Goal: Task Accomplishment & Management: Manage account settings

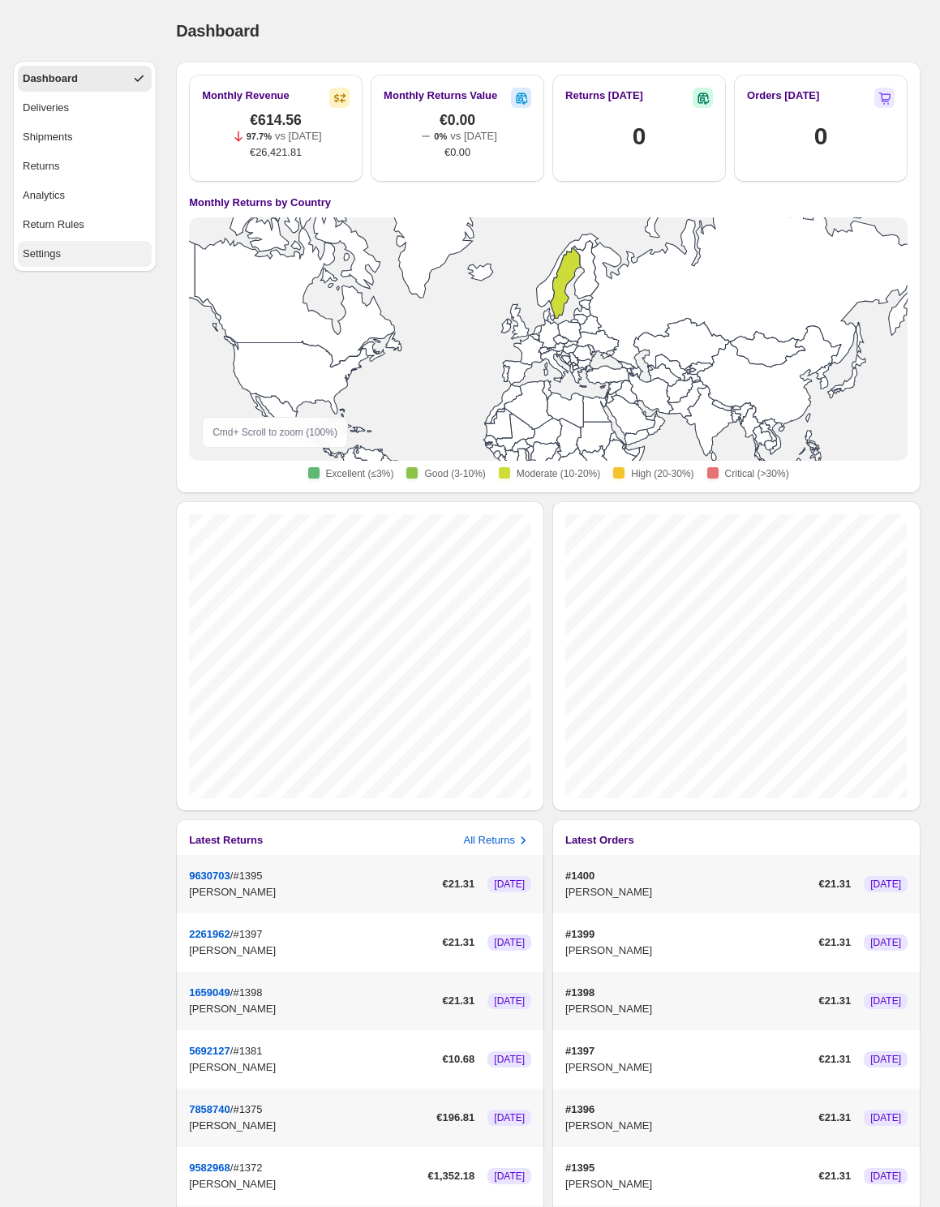
click at [67, 263] on button "Settings" at bounding box center [85, 254] width 134 height 26
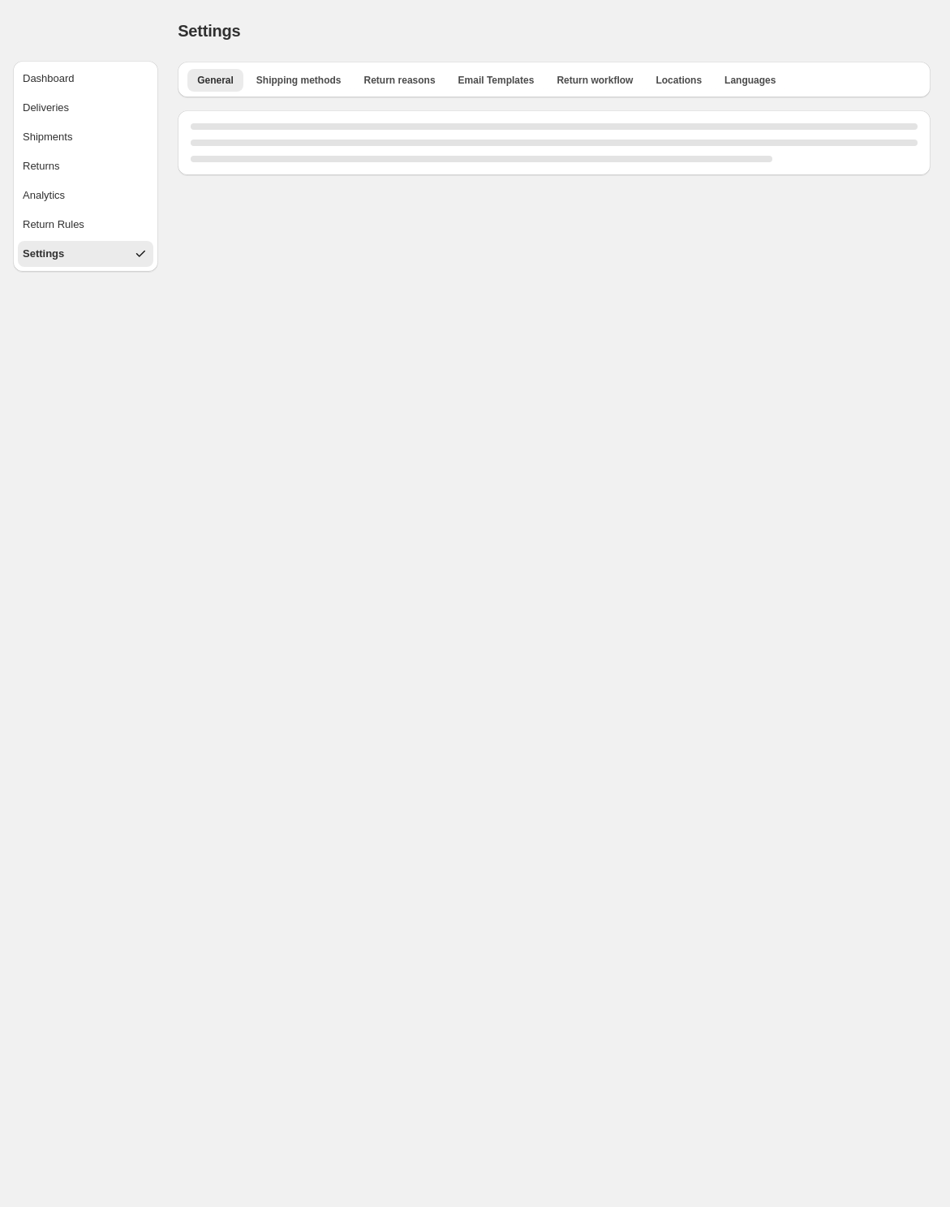
select select "**"
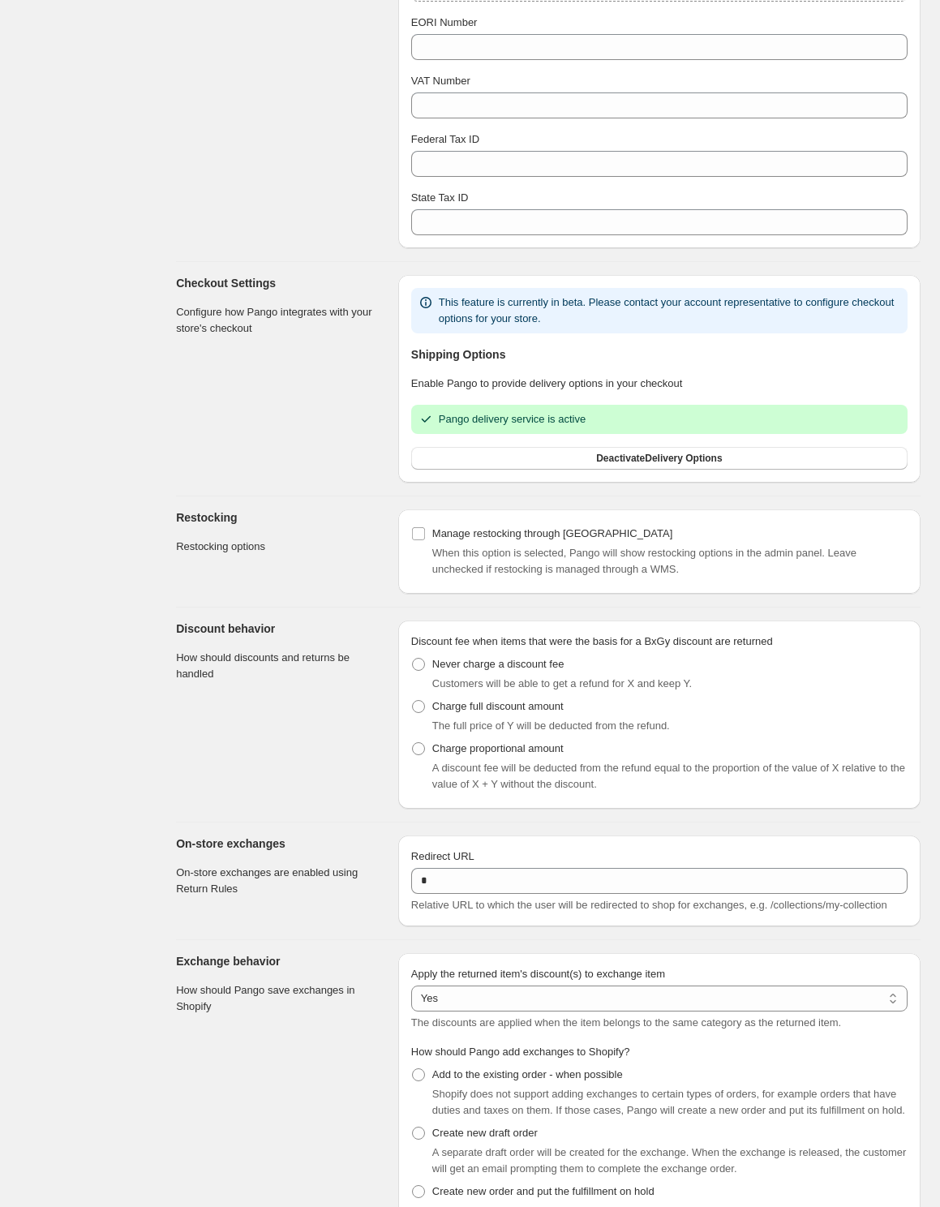
scroll to position [964, 0]
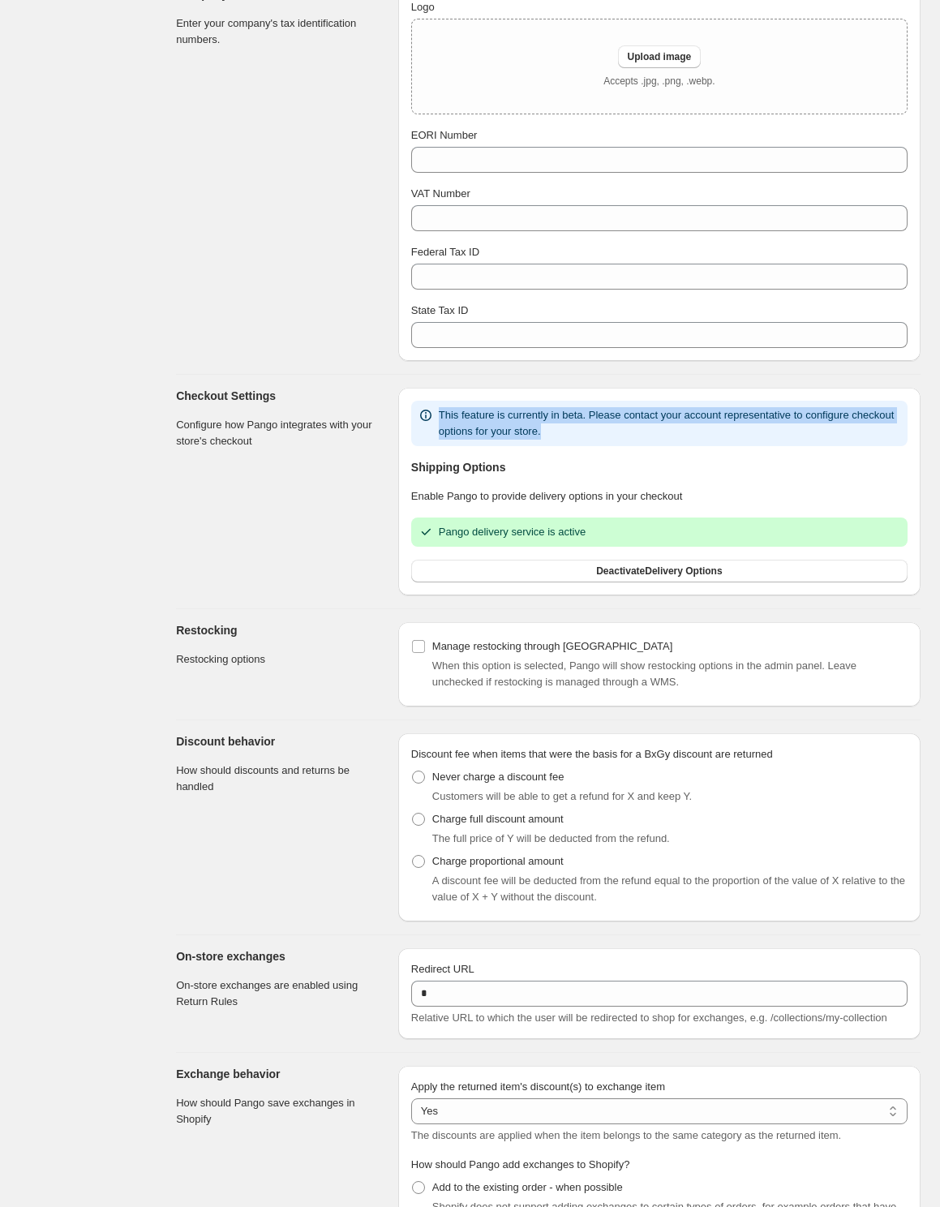
drag, startPoint x: 615, startPoint y: 466, endPoint x: 433, endPoint y: 444, distance: 183.0
click at [433, 440] on div "This feature is currently in beta. Please contact your account representative t…" at bounding box center [660, 423] width 484 height 32
copy span "This feature is currently in beta. Please contact your account representative t…"
click at [644, 505] on p "Enable Pango to provide delivery options in your checkout" at bounding box center [659, 496] width 497 height 16
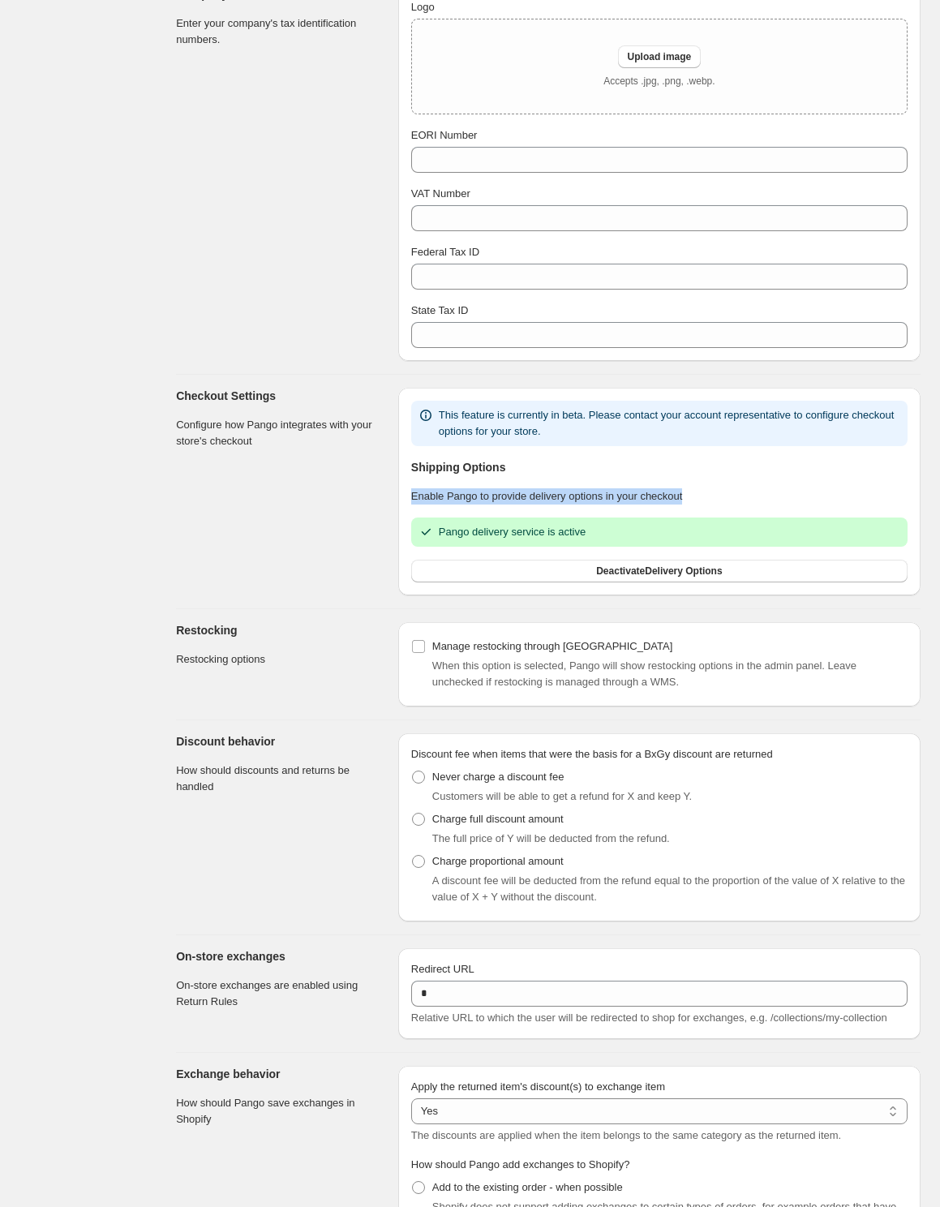
click at [644, 505] on p "Enable Pango to provide delivery options in your checkout" at bounding box center [659, 496] width 497 height 16
copy div "Enable Pango to provide delivery options in your checkout"
click at [731, 505] on p "Enable Pango to provide delivery options in your checkout" at bounding box center [659, 496] width 497 height 16
drag, startPoint x: 744, startPoint y: 525, endPoint x: 409, endPoint y: 528, distance: 335.1
click at [409, 528] on div "This feature is currently in beta. Please contact your account representative t…" at bounding box center [659, 492] width 522 height 208
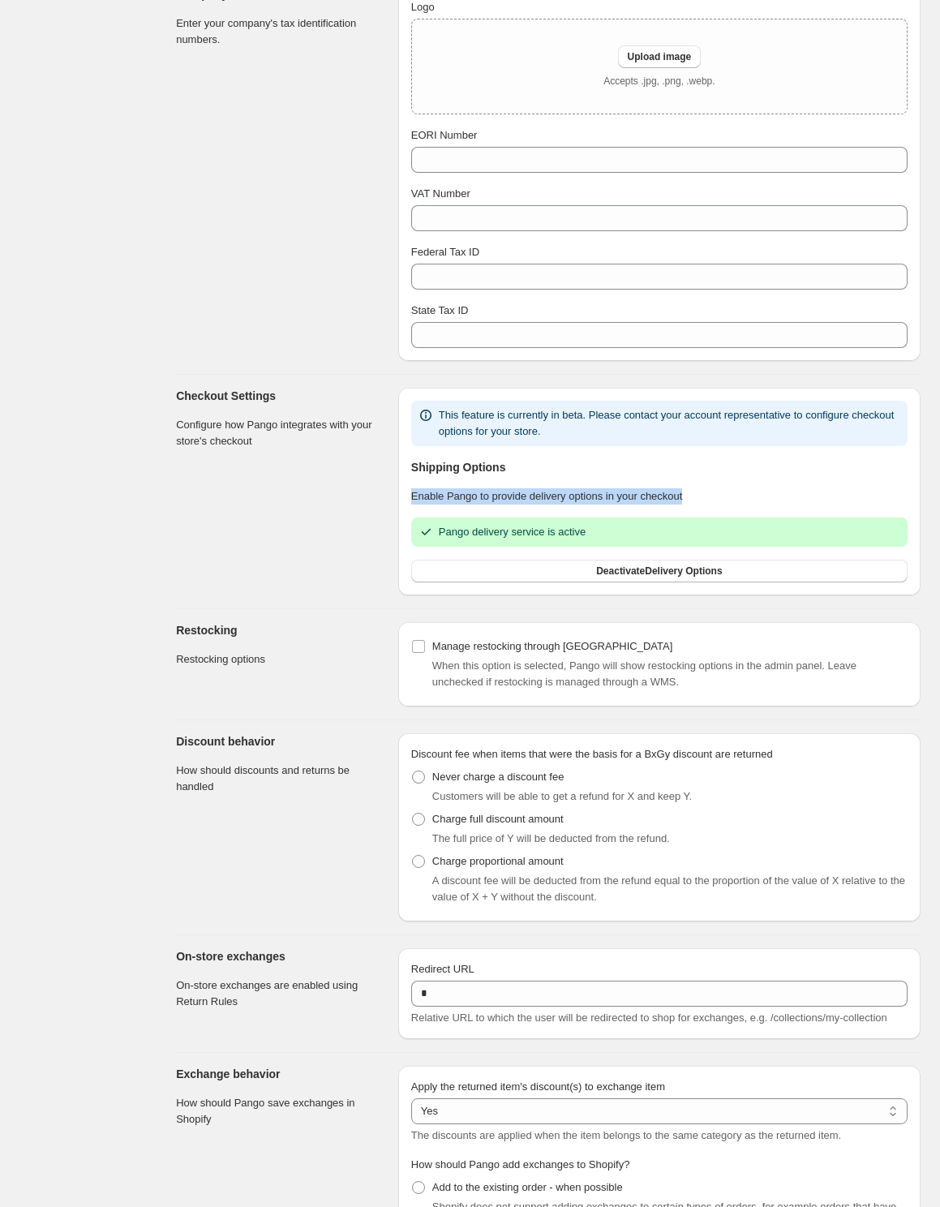
copy p "Enable Pango to provide delivery options in your checkout"
click at [750, 505] on p "Enable Pango to provide delivery options in your checkout" at bounding box center [659, 496] width 497 height 16
click at [705, 505] on div "This feature is currently in beta. Please contact your account representative t…" at bounding box center [659, 492] width 497 height 182
drag, startPoint x: 503, startPoint y: 529, endPoint x: 651, endPoint y: 532, distance: 148.5
click at [644, 505] on p "Enable Pango to provide delivery options in your checkout" at bounding box center [659, 496] width 497 height 16
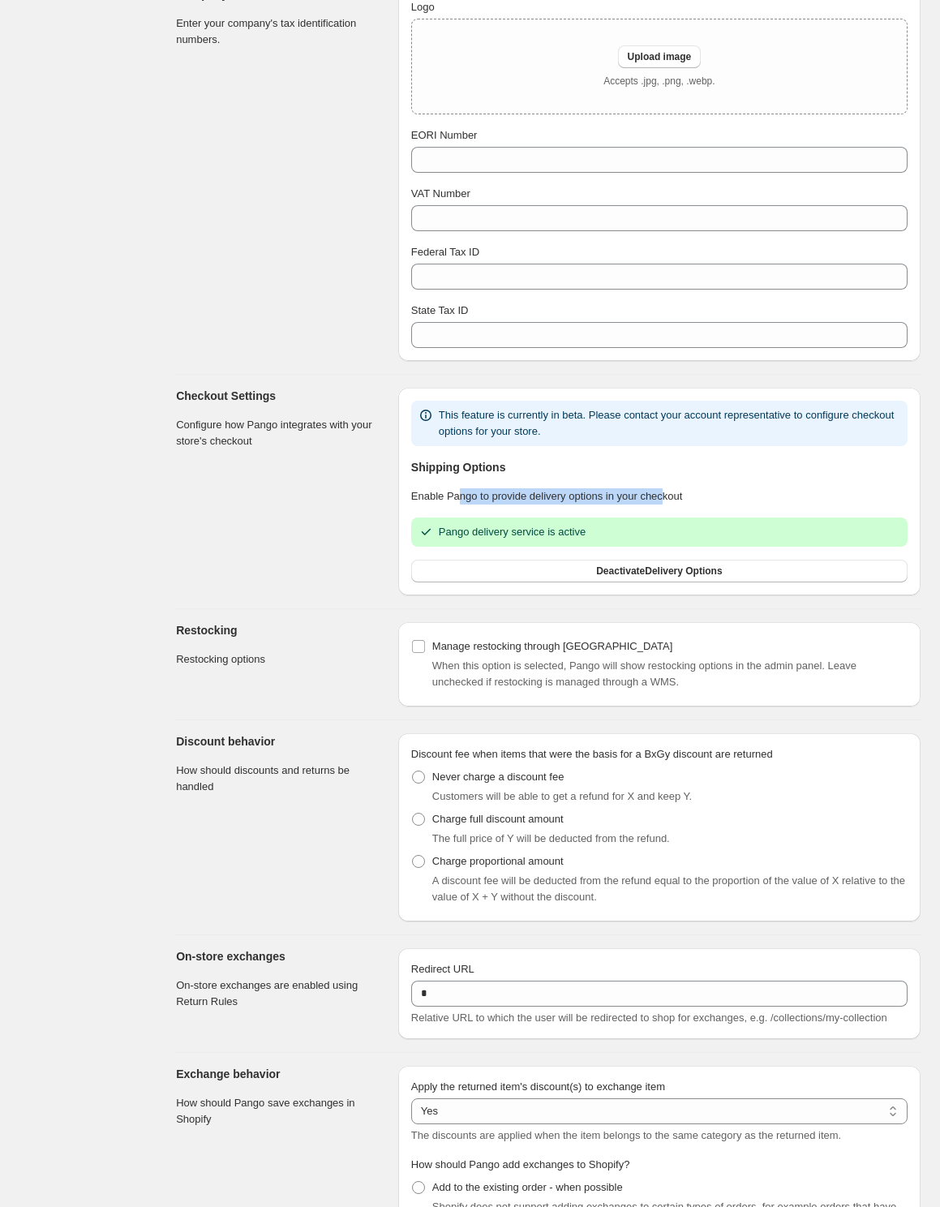
drag, startPoint x: 675, startPoint y: 531, endPoint x: 462, endPoint y: 527, distance: 213.4
click at [462, 505] on p "Enable Pango to provide delivery options in your checkout" at bounding box center [659, 496] width 497 height 16
click at [626, 475] on h3 "Shipping Options" at bounding box center [659, 467] width 497 height 16
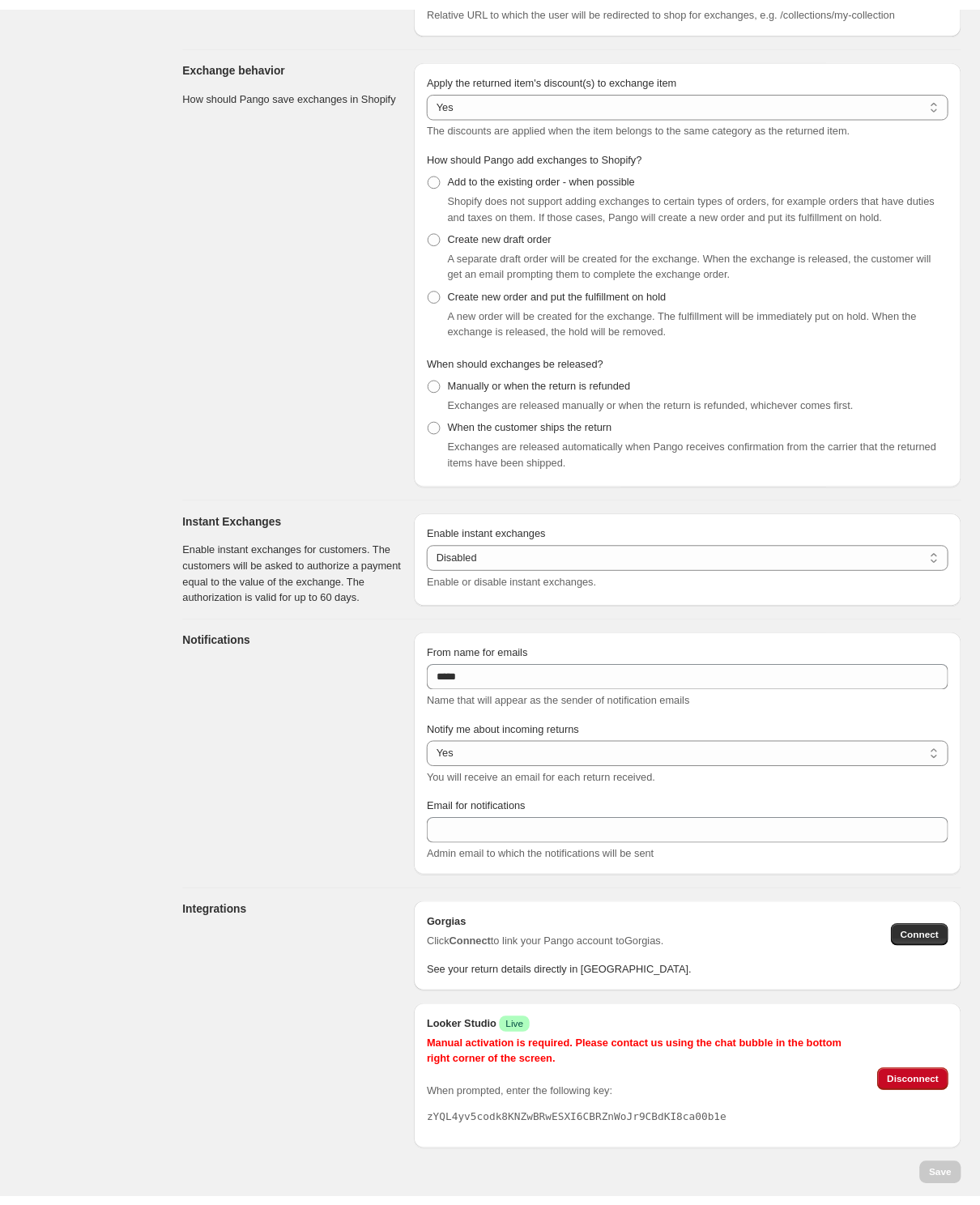
scroll to position [1998, 0]
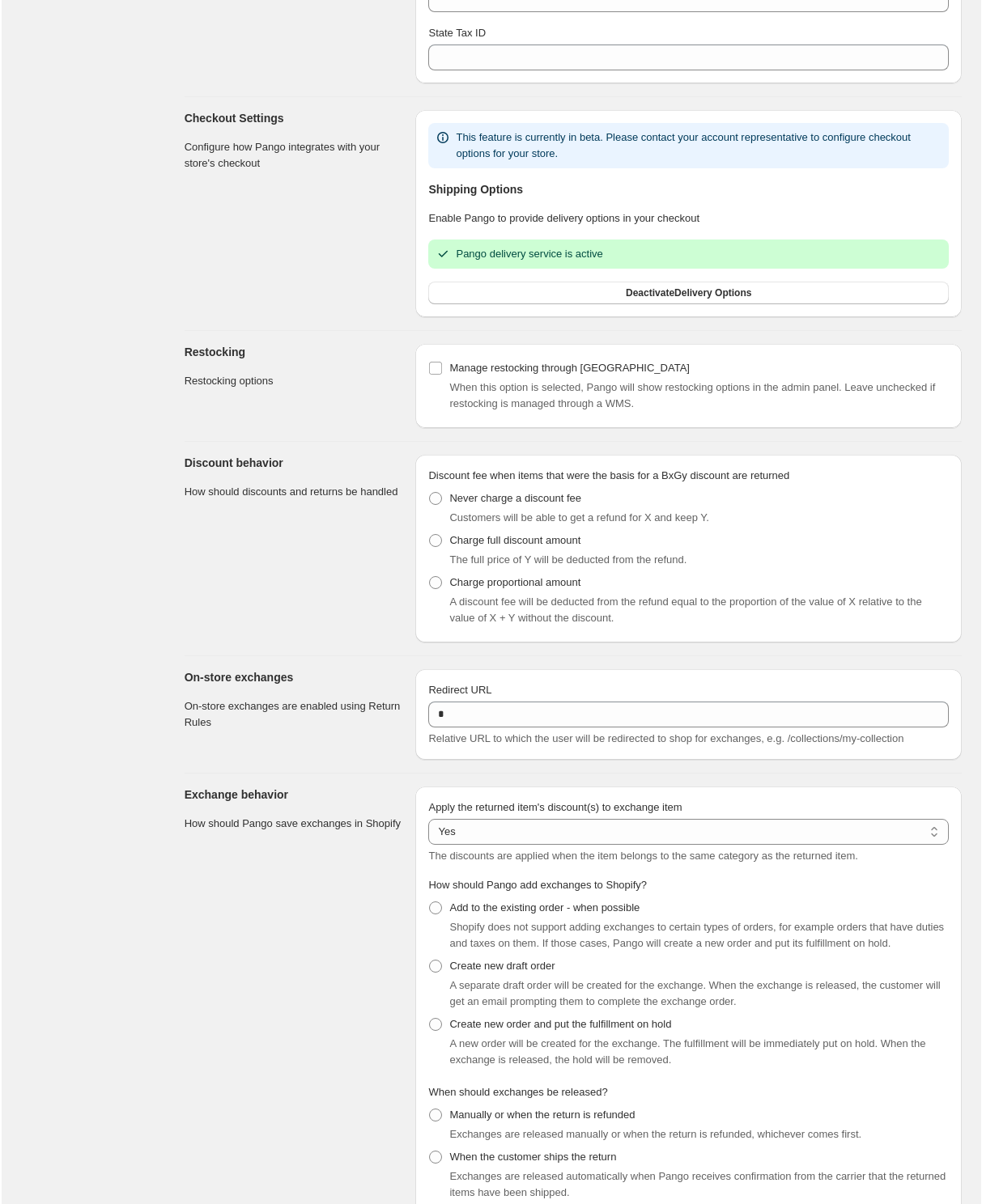
scroll to position [1101, 0]
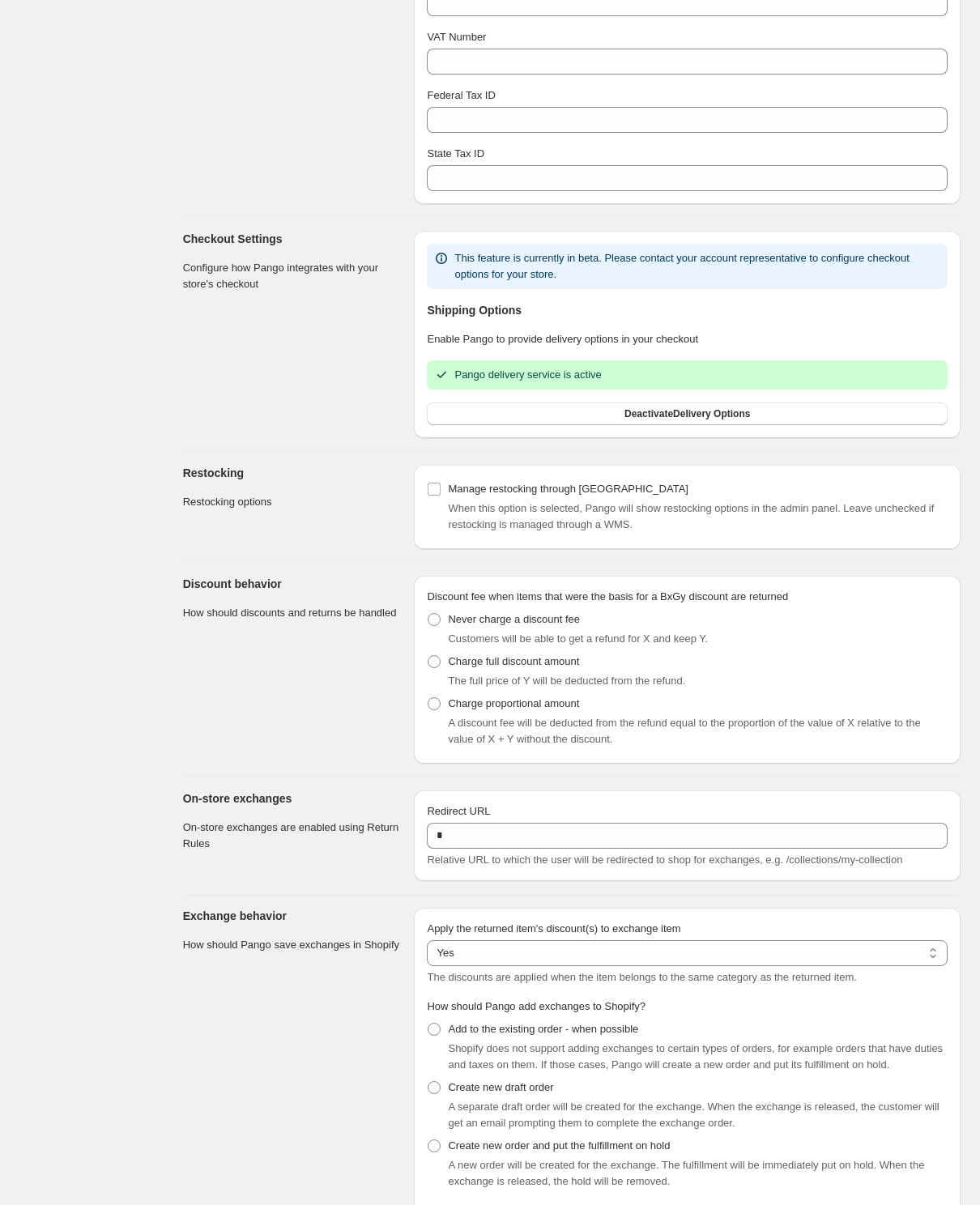
click at [620, 603] on span "Discount fee when items that were the basis for a BxGy discount are returned" at bounding box center [608, 596] width 361 height 12
drag, startPoint x: 453, startPoint y: 732, endPoint x: 478, endPoint y: 736, distance: 25.3
click at [594, 745] on span "A discount fee will be deducted from the refund equal to the proportion of the …" at bounding box center [684, 731] width 472 height 28
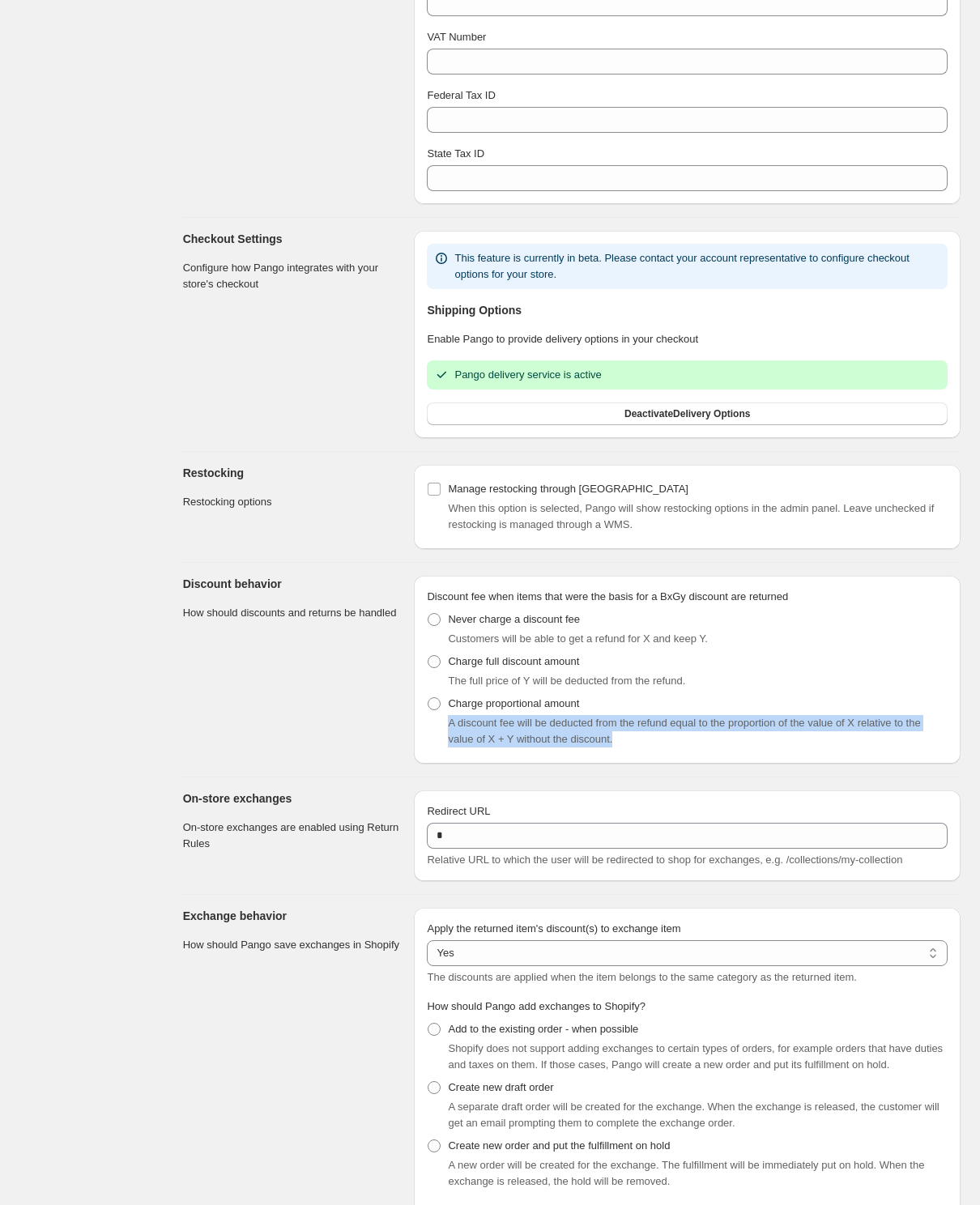
drag, startPoint x: 449, startPoint y: 734, endPoint x: 669, endPoint y: 751, distance: 220.7
click at [669, 748] on div "A discount fee will be deducted from the refund equal to the proportion of the …" at bounding box center [698, 731] width 500 height 32
copy span "A discount fee will be deducted from the refund equal to the proportion of the …"
click at [731, 748] on div "A discount fee will be deducted from the refund equal to the proportion of the …" at bounding box center [698, 731] width 500 height 32
drag, startPoint x: 653, startPoint y: 751, endPoint x: 447, endPoint y: 732, distance: 206.9
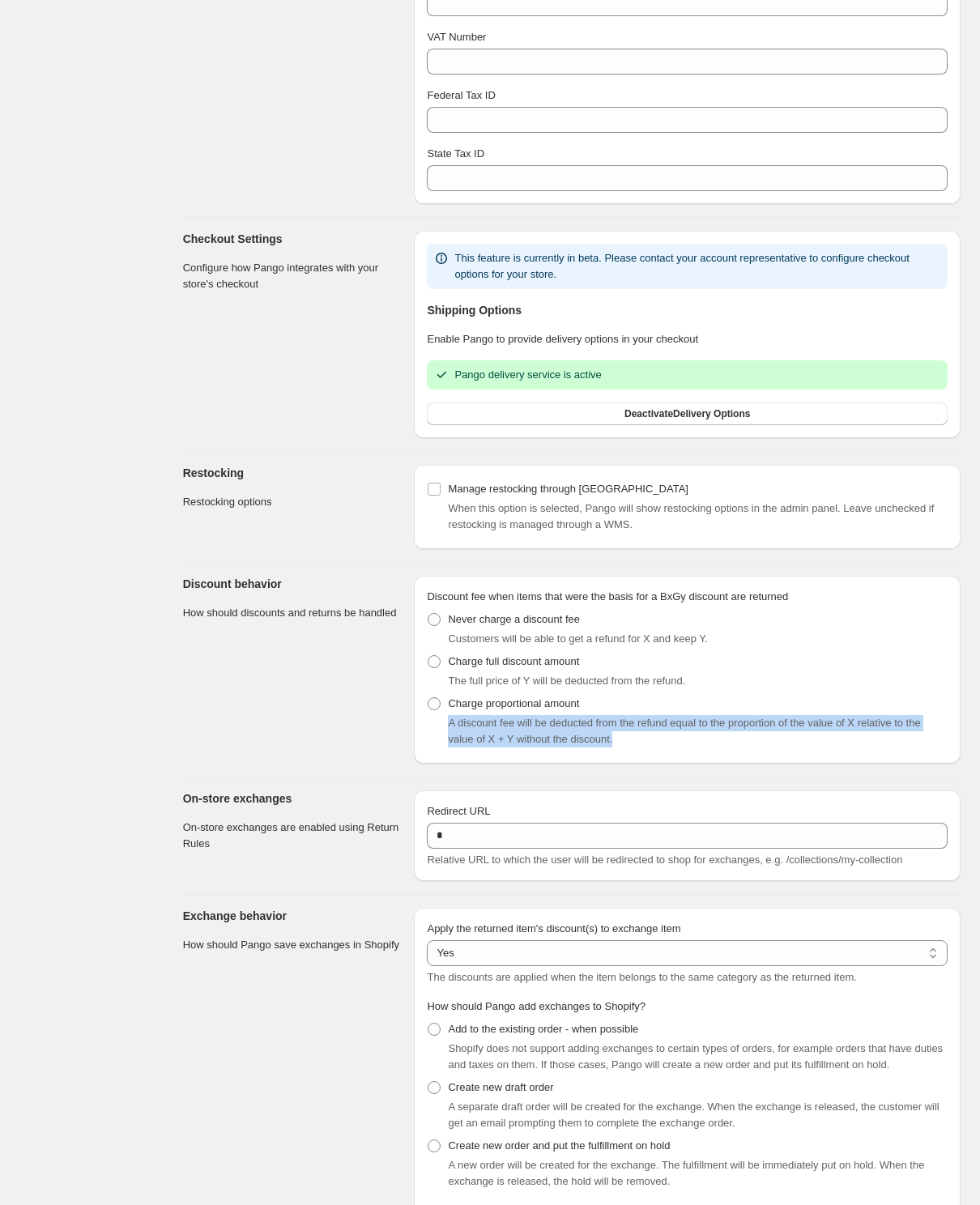
click at [448, 732] on div "A discount fee will be deducted from the refund equal to the proportion of the …" at bounding box center [698, 731] width 500 height 32
copy span "A discount fee will be deducted from the refund equal to the proportion of the …"
click at [72, 611] on div "Dashboard Deliveries Shipments Returns Analytics Return Rules Settings" at bounding box center [82, 478] width 164 height 3161
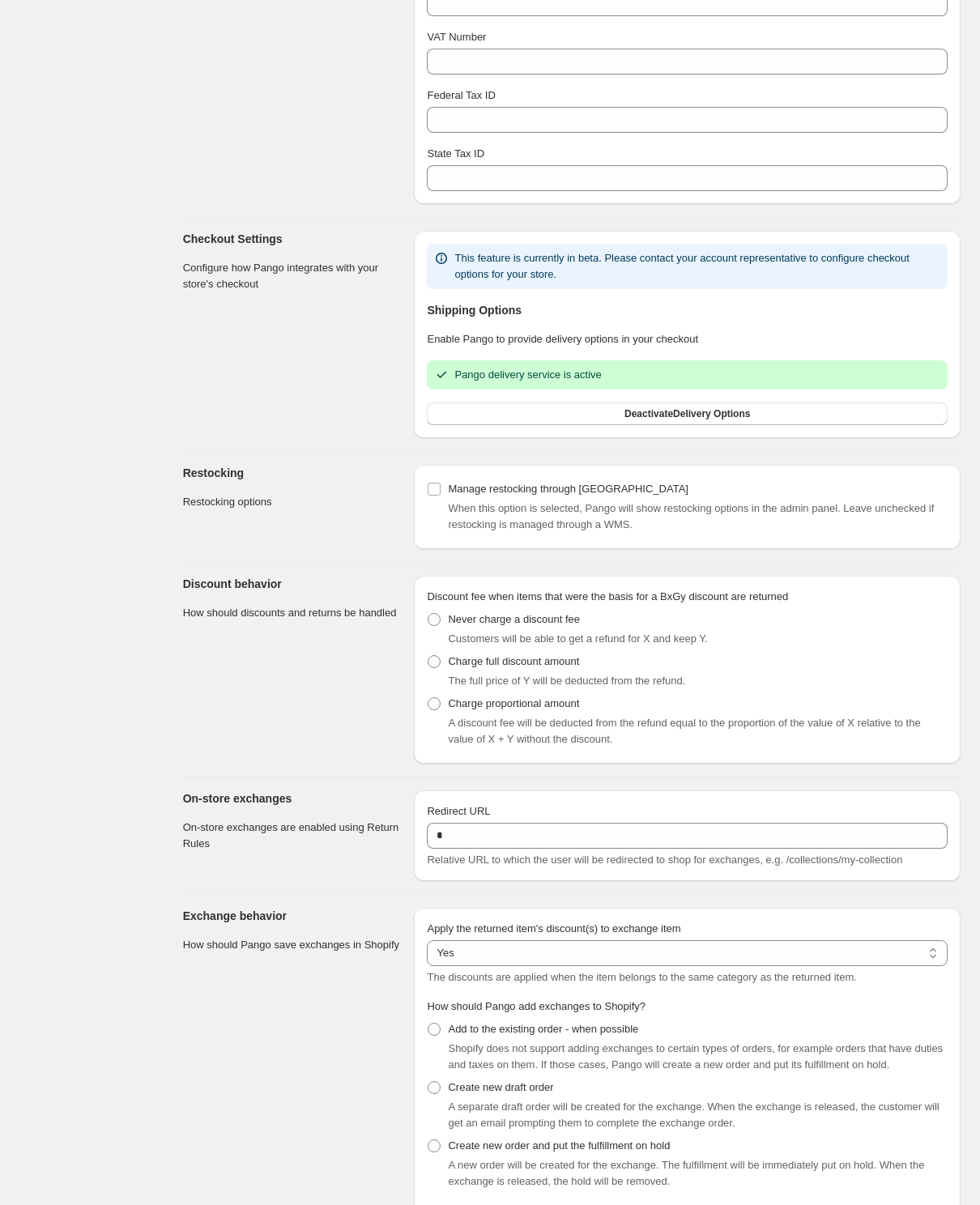
click at [72, 611] on div "Dashboard Deliveries Shipments Returns Analytics Return Rules Settings" at bounding box center [82, 478] width 164 height 3161
drag, startPoint x: 831, startPoint y: 608, endPoint x: 427, endPoint y: 609, distance: 404.0
click at [427, 609] on fieldset "Discount fee when items that were the basis for a BxGy discount are returned Ne…" at bounding box center [688, 670] width 521 height 162
copy span "Discount fee when items that were the basis for a BxGy discount are returned"
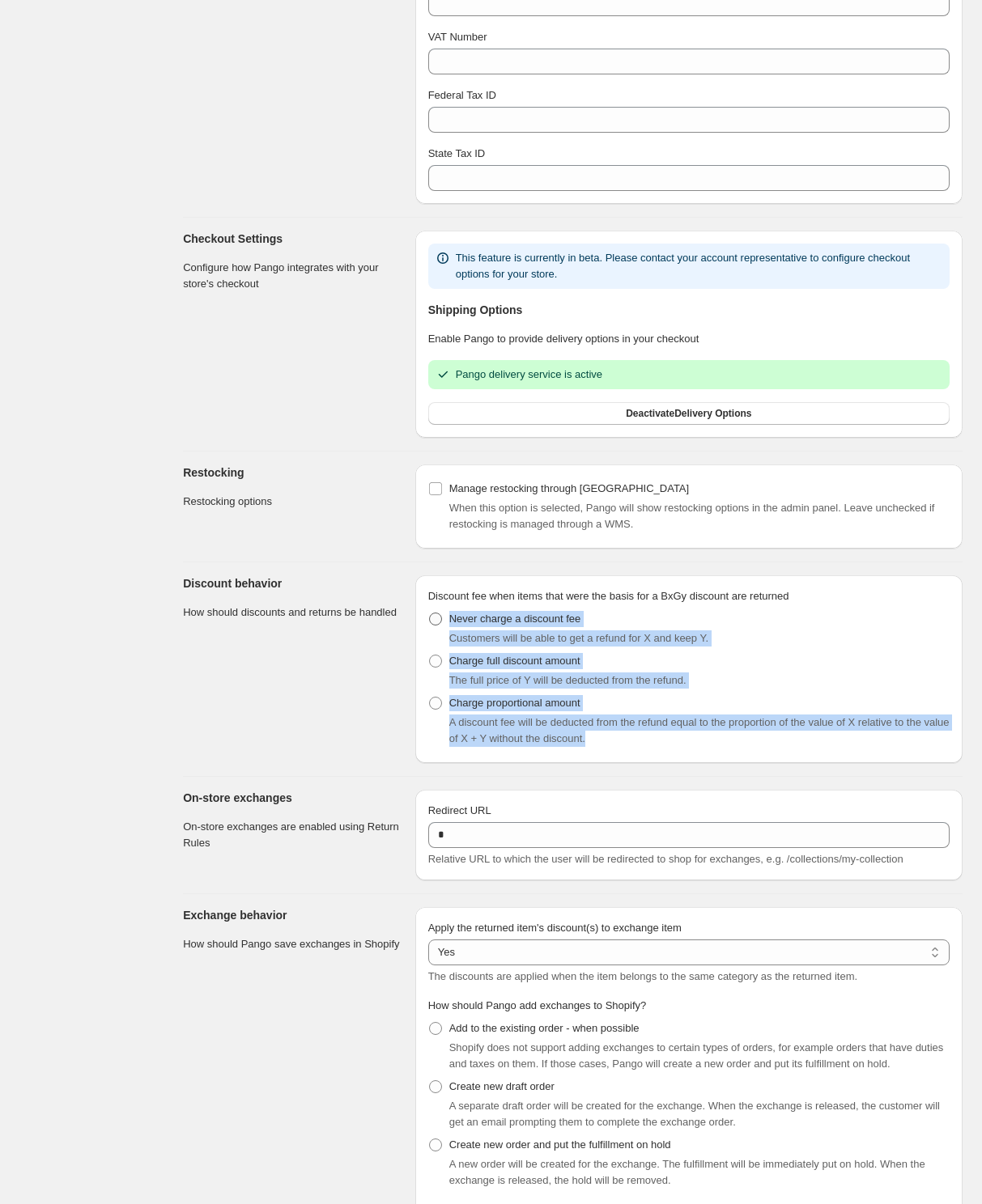
drag, startPoint x: 658, startPoint y: 755, endPoint x: 450, endPoint y: 630, distance: 242.7
click at [450, 630] on ul "Never charge a discount fee Customers will be able to get a refund for X and ke…" at bounding box center [689, 678] width 521 height 143
copy ul "Never charge a discount fee Customers will be able to get a refund for X and ke…"
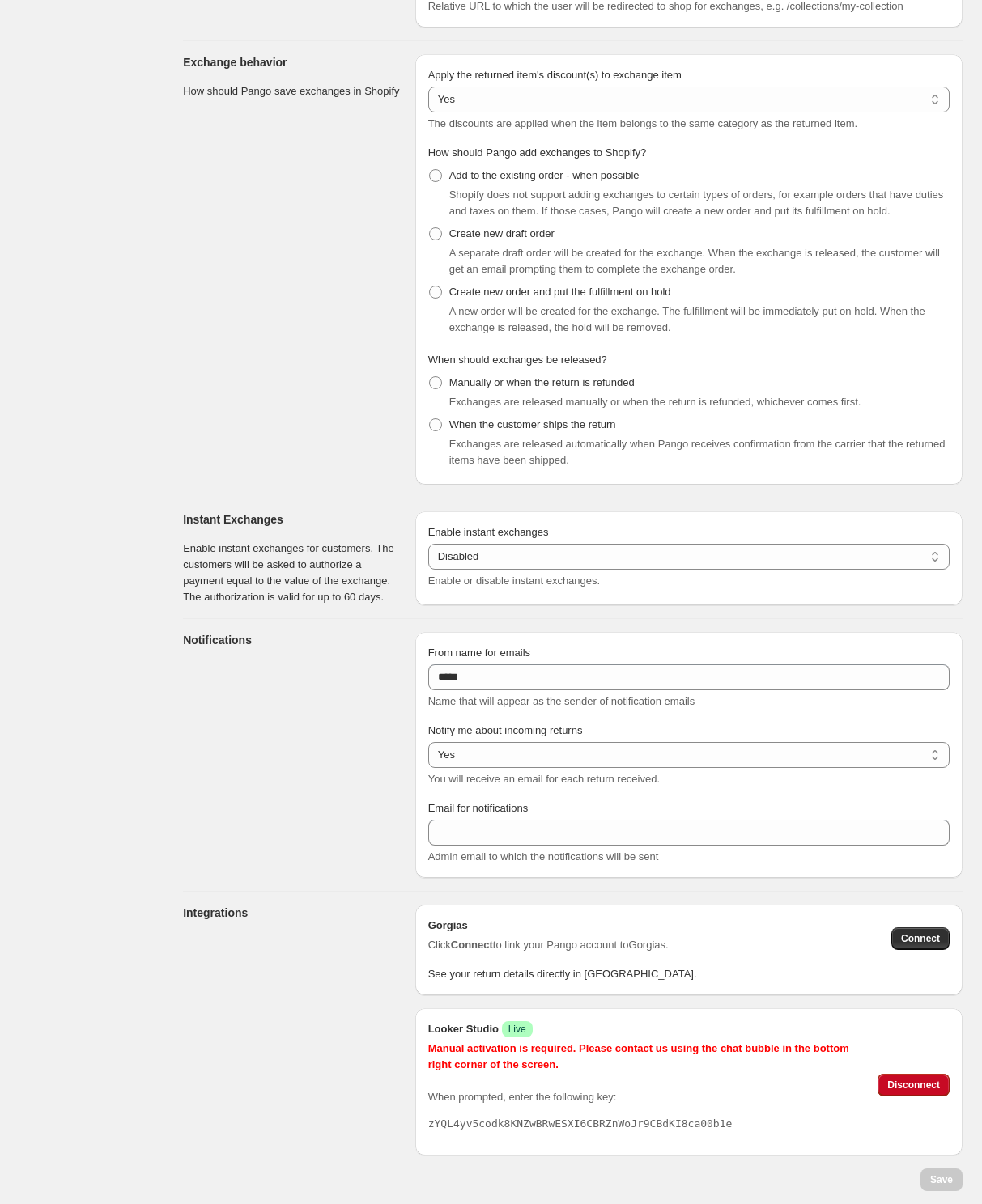
scroll to position [1979, 0]
click at [516, 761] on select "*** **" at bounding box center [689, 755] width 521 height 26
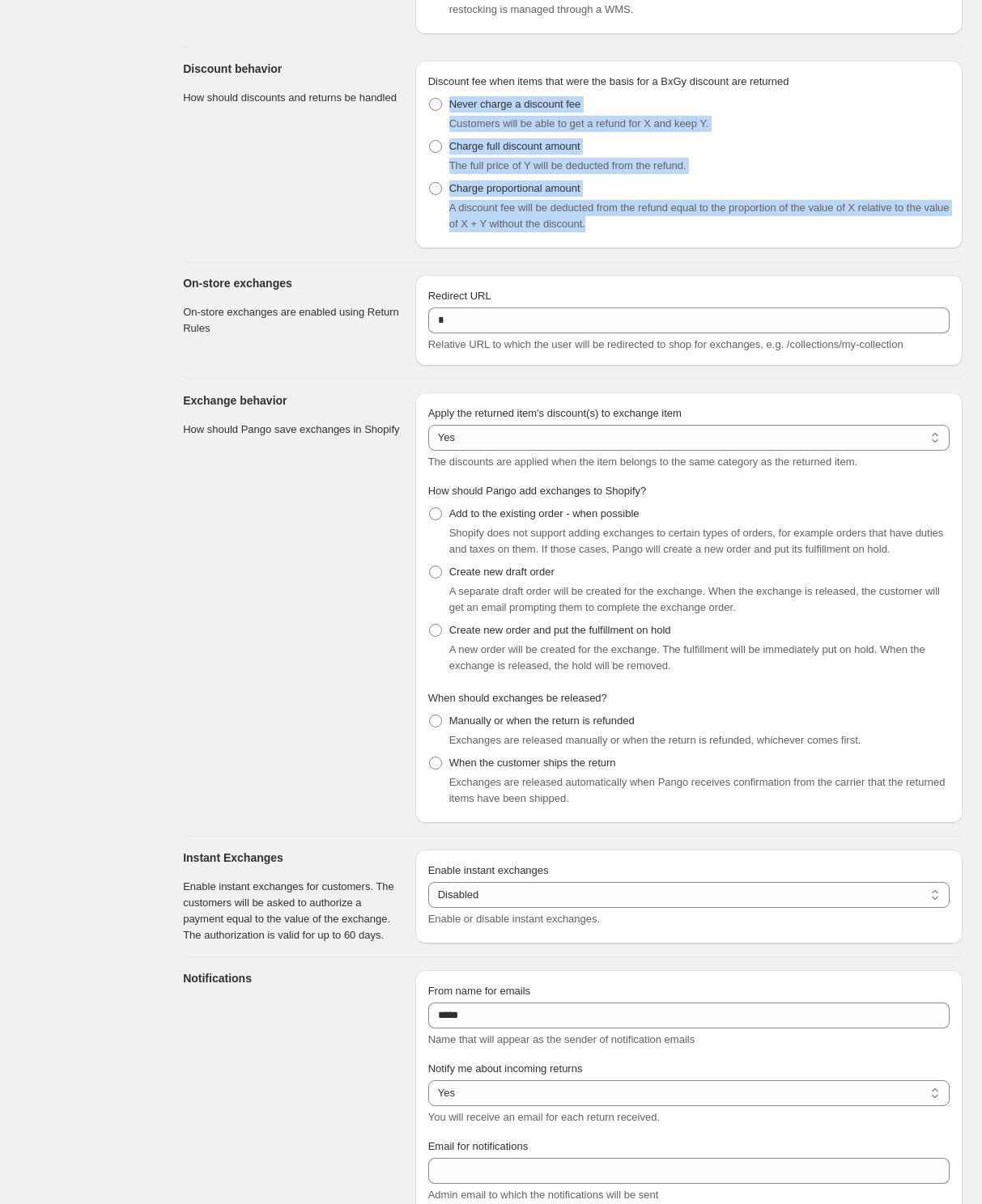
scroll to position [1648, 0]
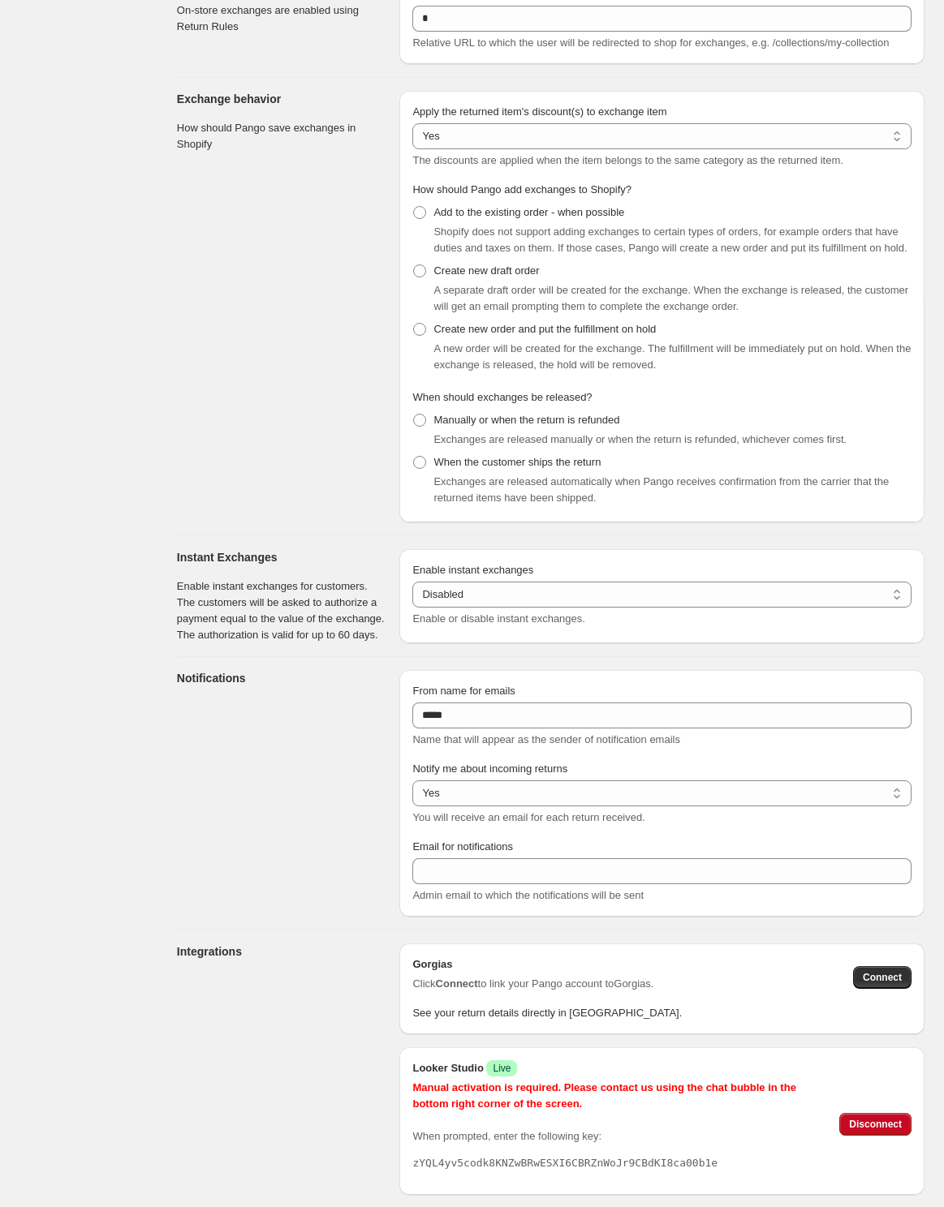
scroll to position [1738, 0]
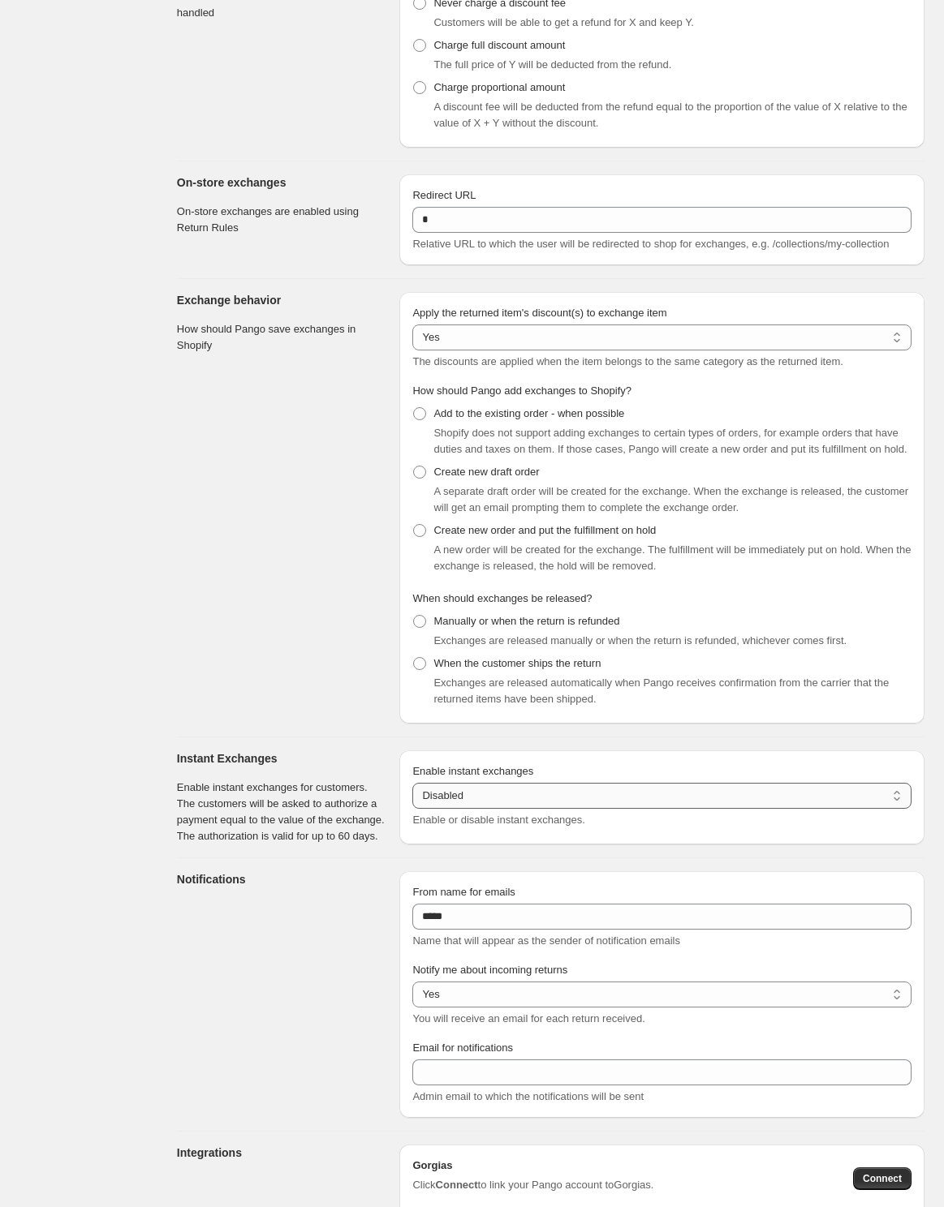
click at [475, 809] on select "******* ********" at bounding box center [661, 796] width 499 height 26
click at [412, 809] on select "******* ********" at bounding box center [661, 796] width 499 height 26
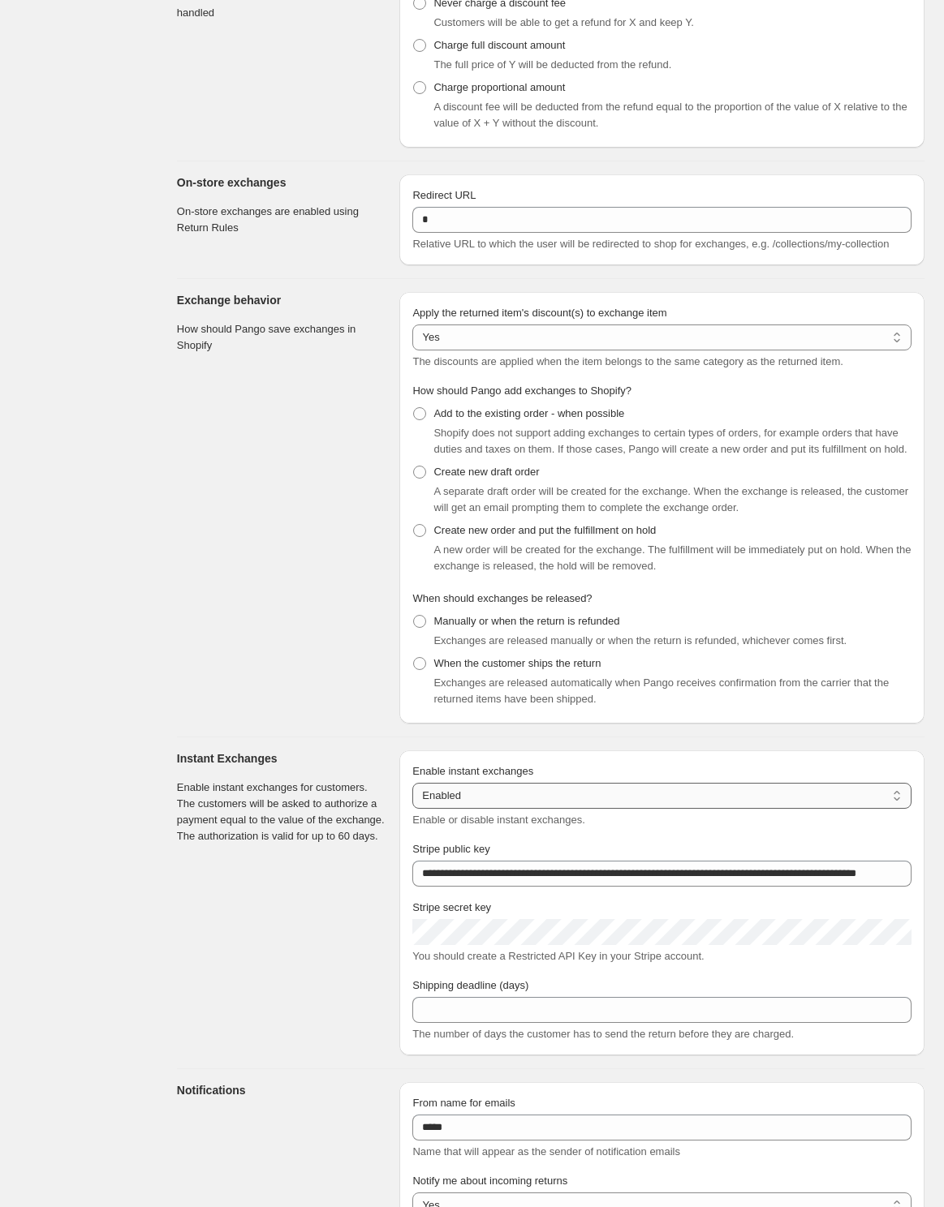
click at [475, 809] on select "******* ********" at bounding box center [661, 796] width 499 height 26
select select "**"
click at [412, 809] on select "******* ********" at bounding box center [661, 796] width 499 height 26
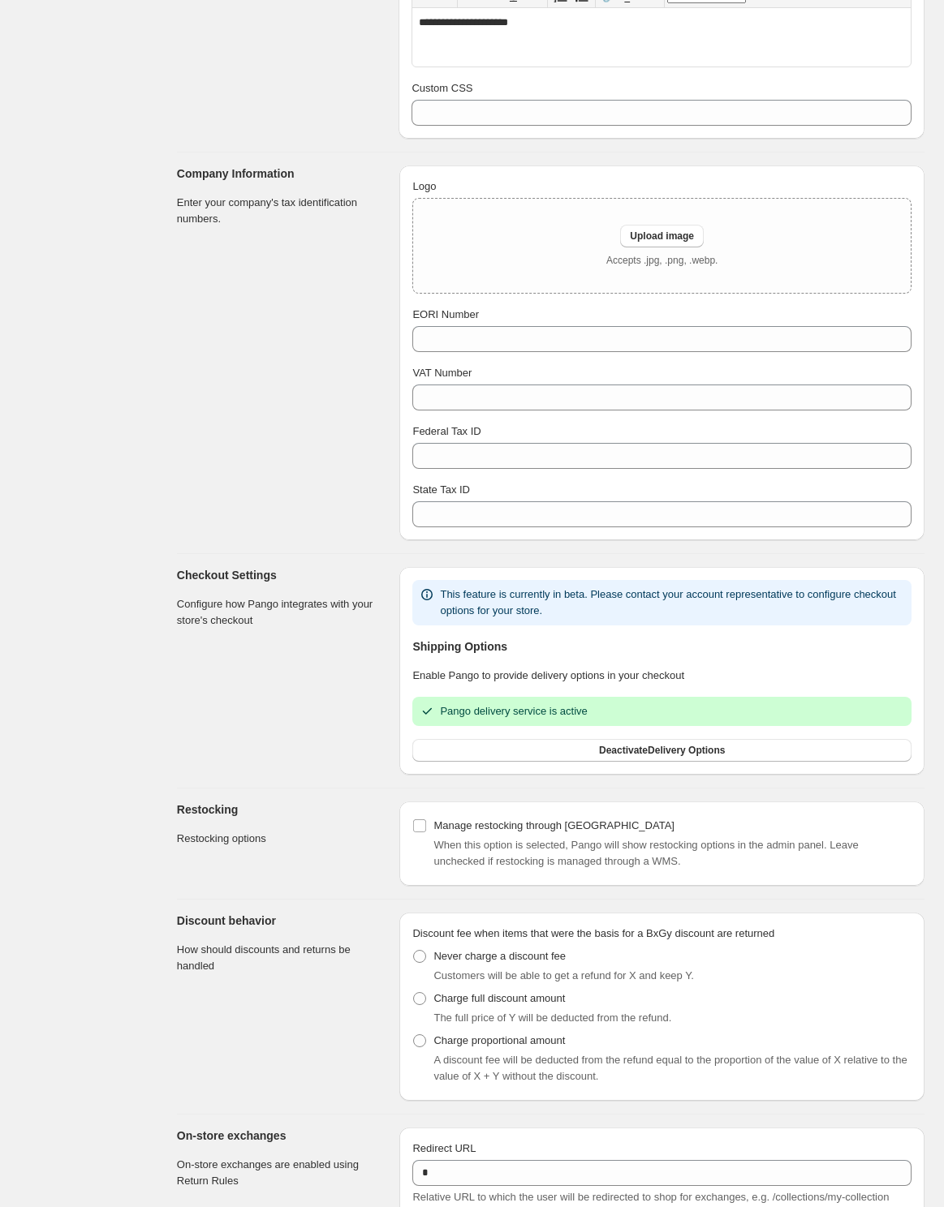
scroll to position [1395, 0]
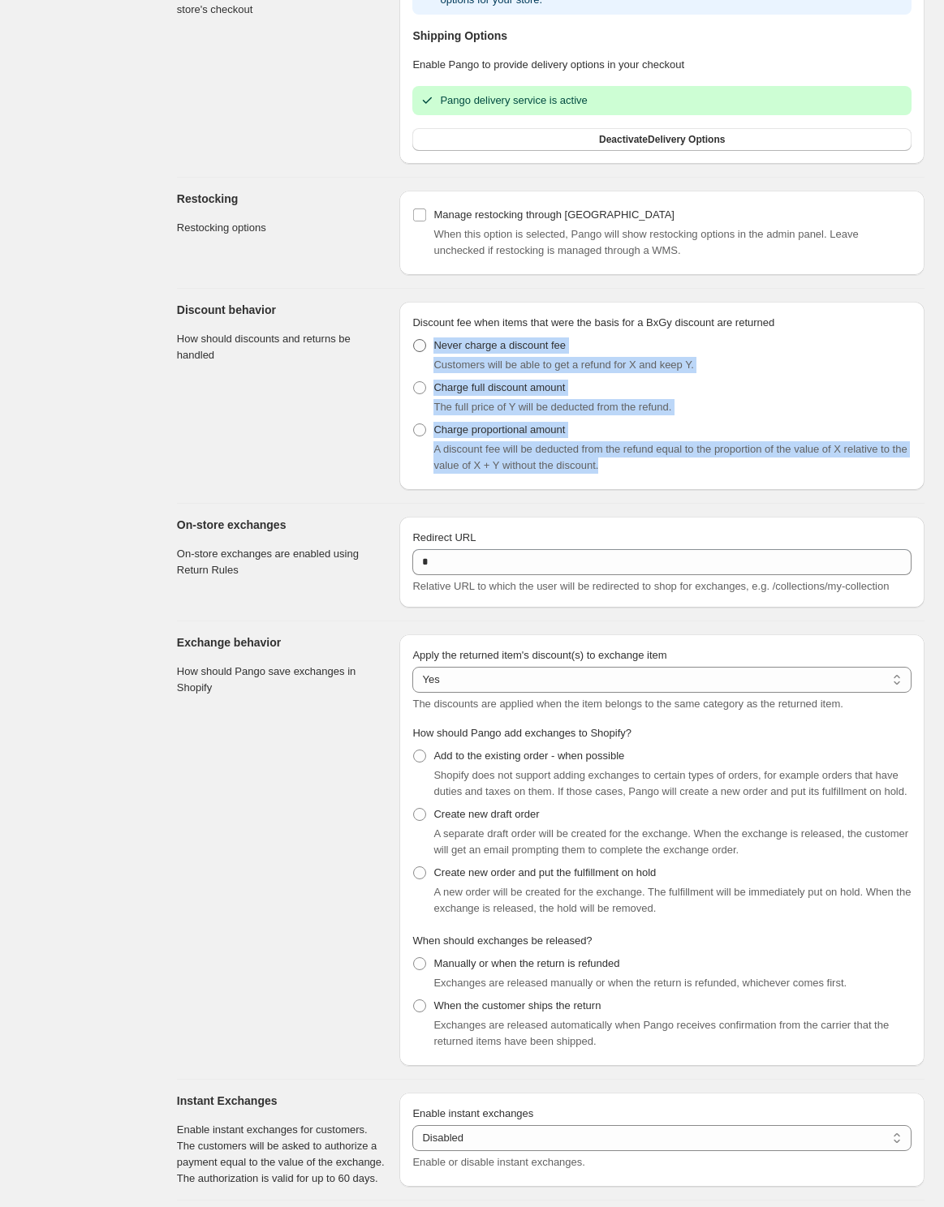
drag, startPoint x: 629, startPoint y: 486, endPoint x: 432, endPoint y: 379, distance: 223.6
click at [432, 379] on ul "Never charge a discount fee Customers will be able to get a refund for X and ke…" at bounding box center [661, 405] width 499 height 143
copy ul "Never charge a discount fee Customers will be able to get a refund for X and ke…"
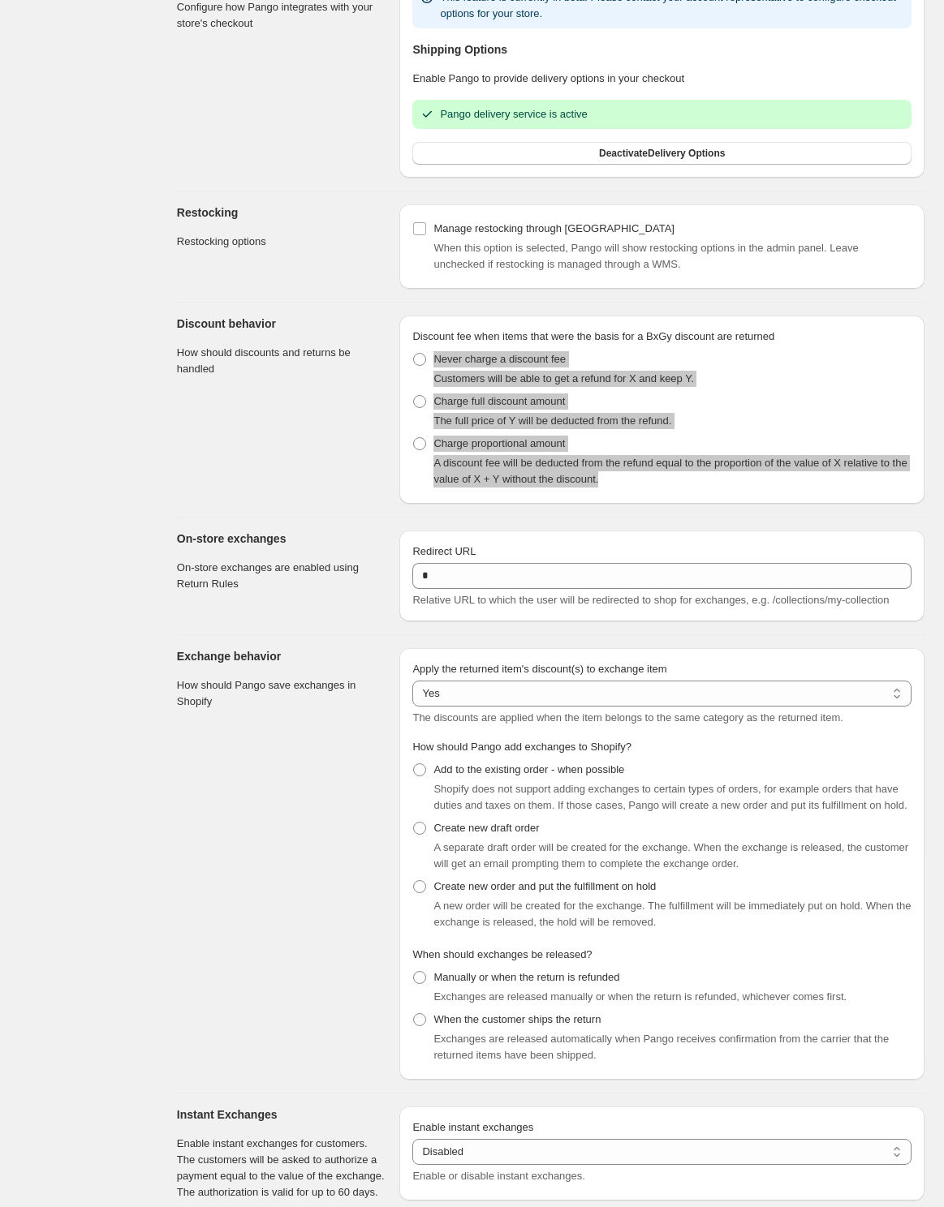
scroll to position [1295, 0]
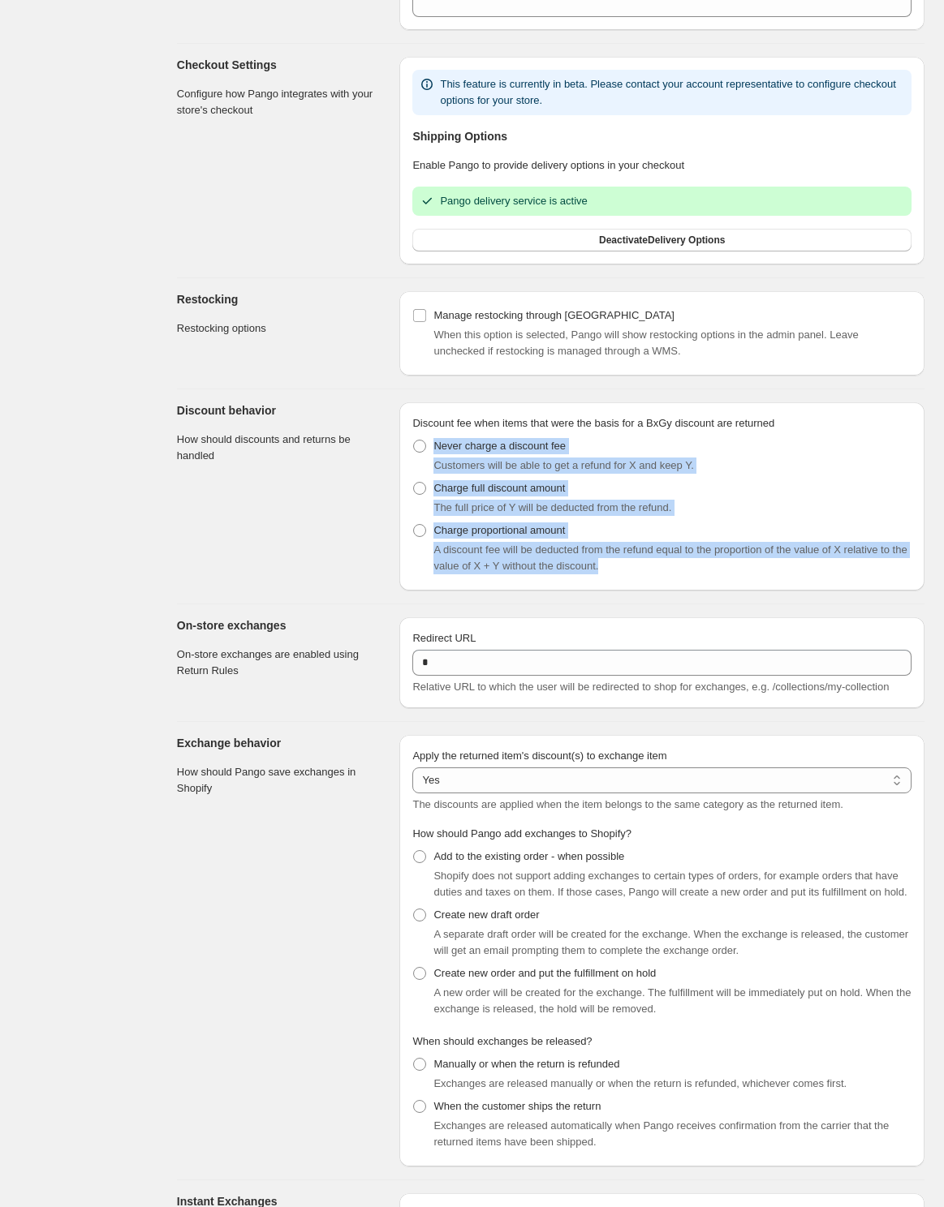
click at [171, 548] on div "**********" at bounding box center [550, 296] width 786 height 3183
drag, startPoint x: 645, startPoint y: 596, endPoint x: 434, endPoint y: 475, distance: 243.1
click at [434, 475] on ul "Never charge a discount fee Customers will be able to get a refund for X and ke…" at bounding box center [661, 506] width 499 height 143
copy ul "Never charge a discount fee Customers will be able to get a refund for X and ke…"
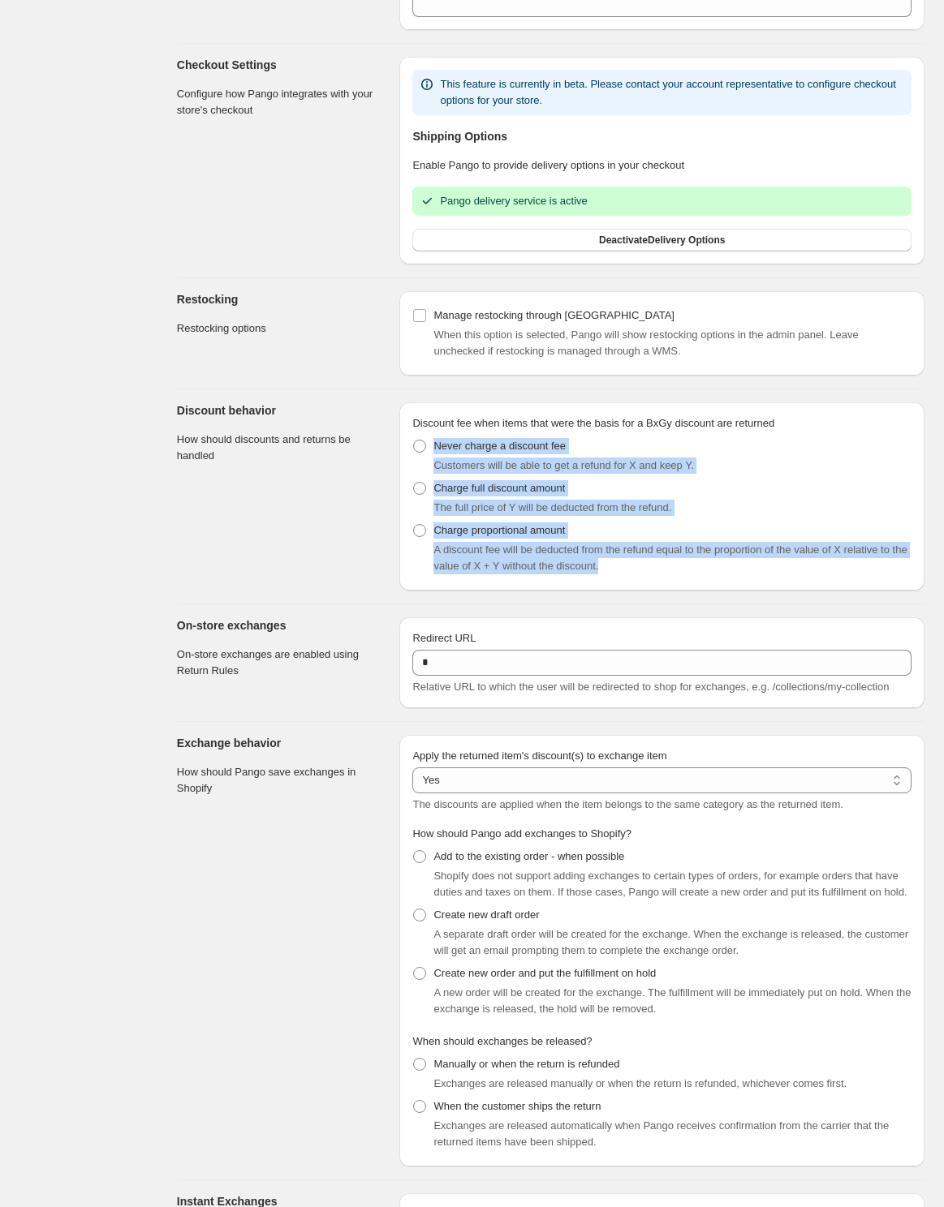
click at [648, 514] on span "The full price of Y will be deducted from the refund." at bounding box center [552, 507] width 238 height 12
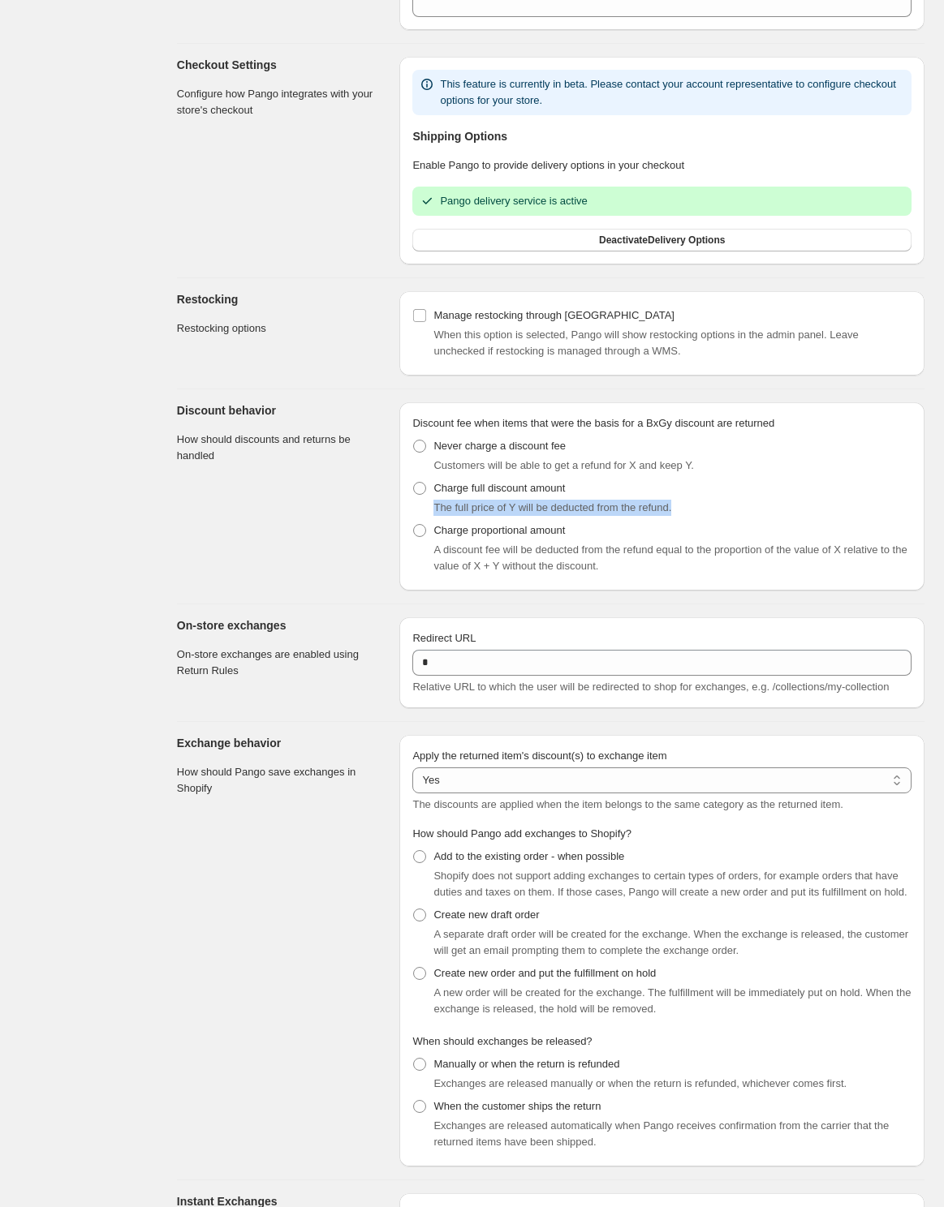
drag, startPoint x: 695, startPoint y: 540, endPoint x: 432, endPoint y: 542, distance: 263.7
click at [432, 516] on div "The full price of Y will be deducted from the refund." at bounding box center [661, 508] width 499 height 16
copy span "The full price of Y will be deducted from the refund."
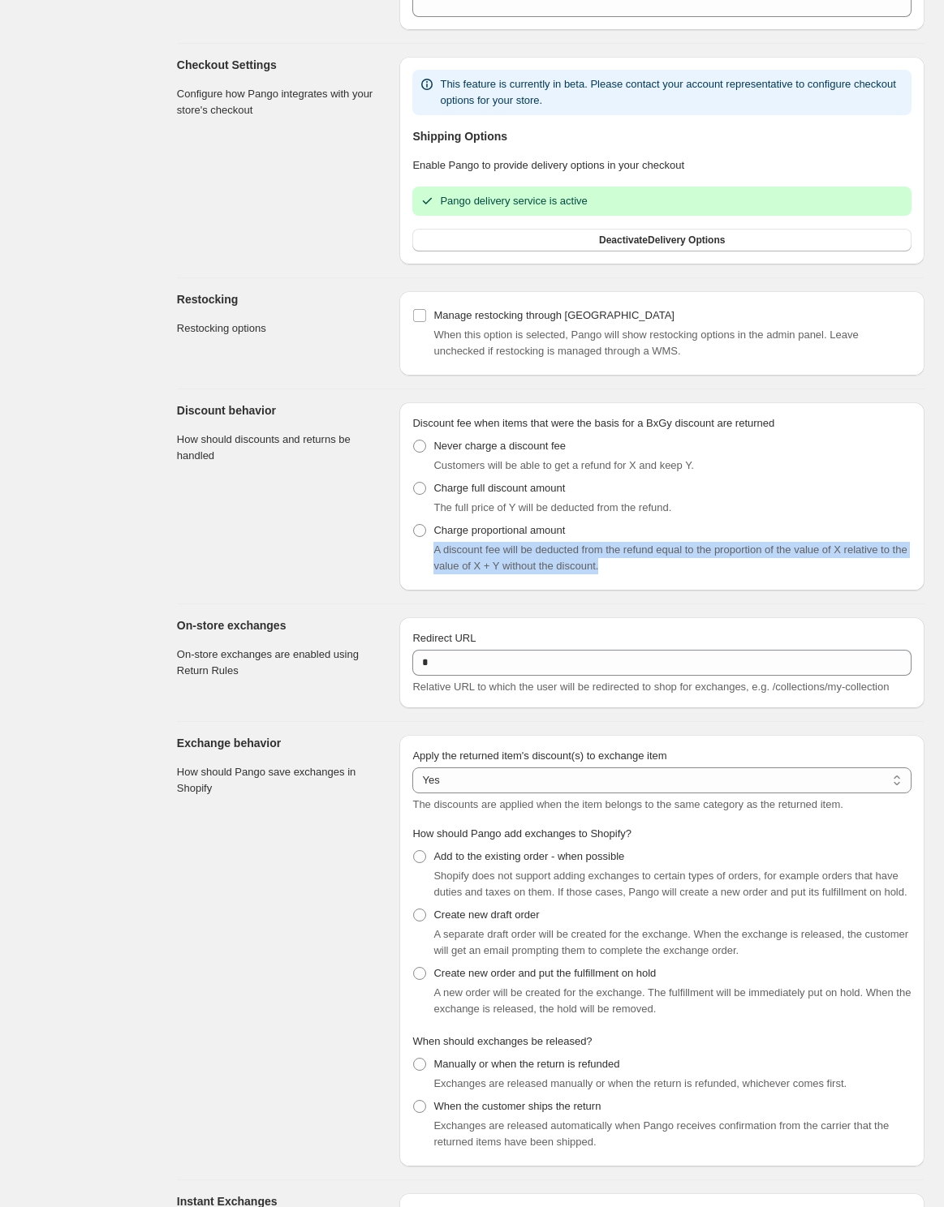
drag, startPoint x: 658, startPoint y: 598, endPoint x: 436, endPoint y: 581, distance: 222.1
click at [434, 574] on div "A discount fee will be deducted from the refund equal to the proportion of the …" at bounding box center [672, 558] width 478 height 32
copy span "A discount fee will be deducted from the refund equal to the proportion of the …"
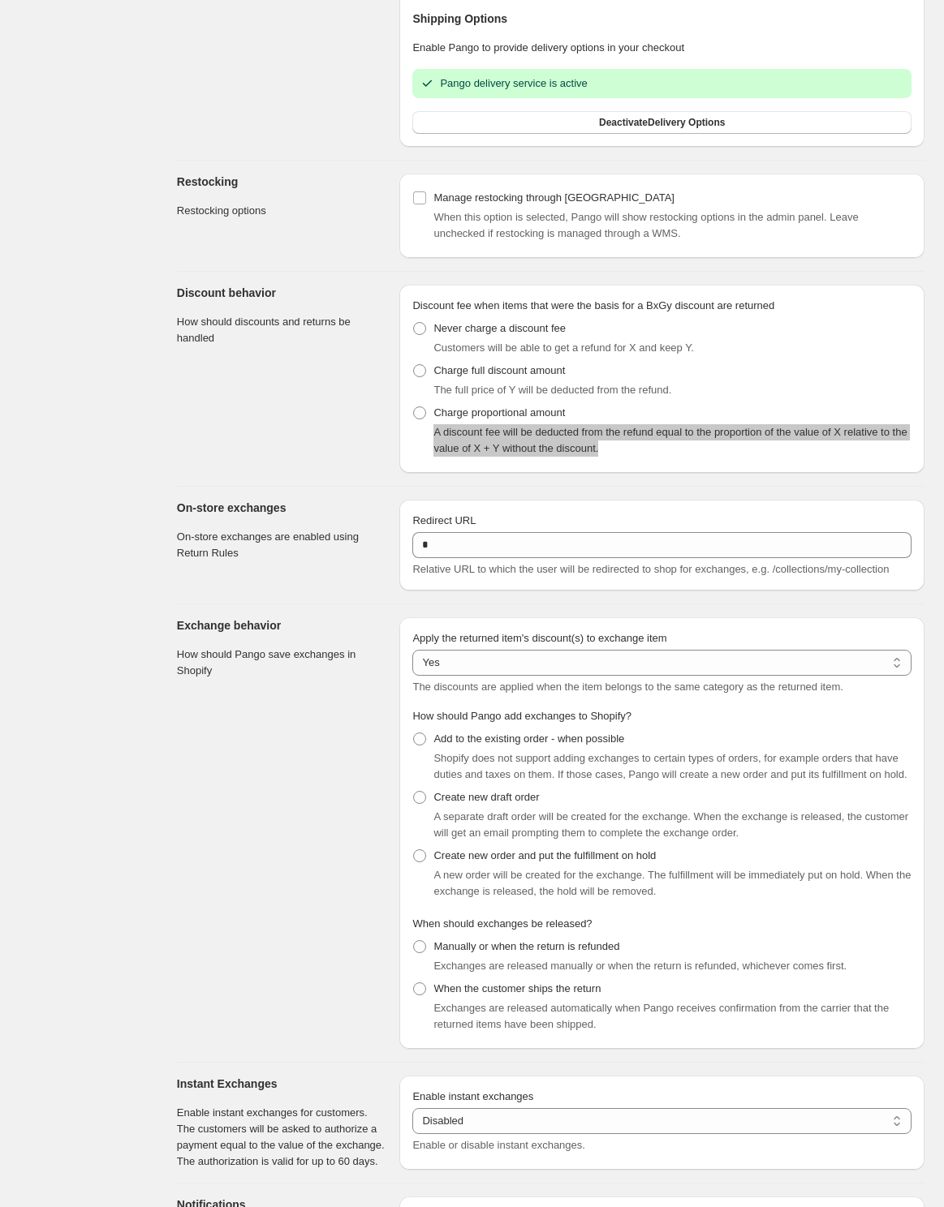
scroll to position [1434, 0]
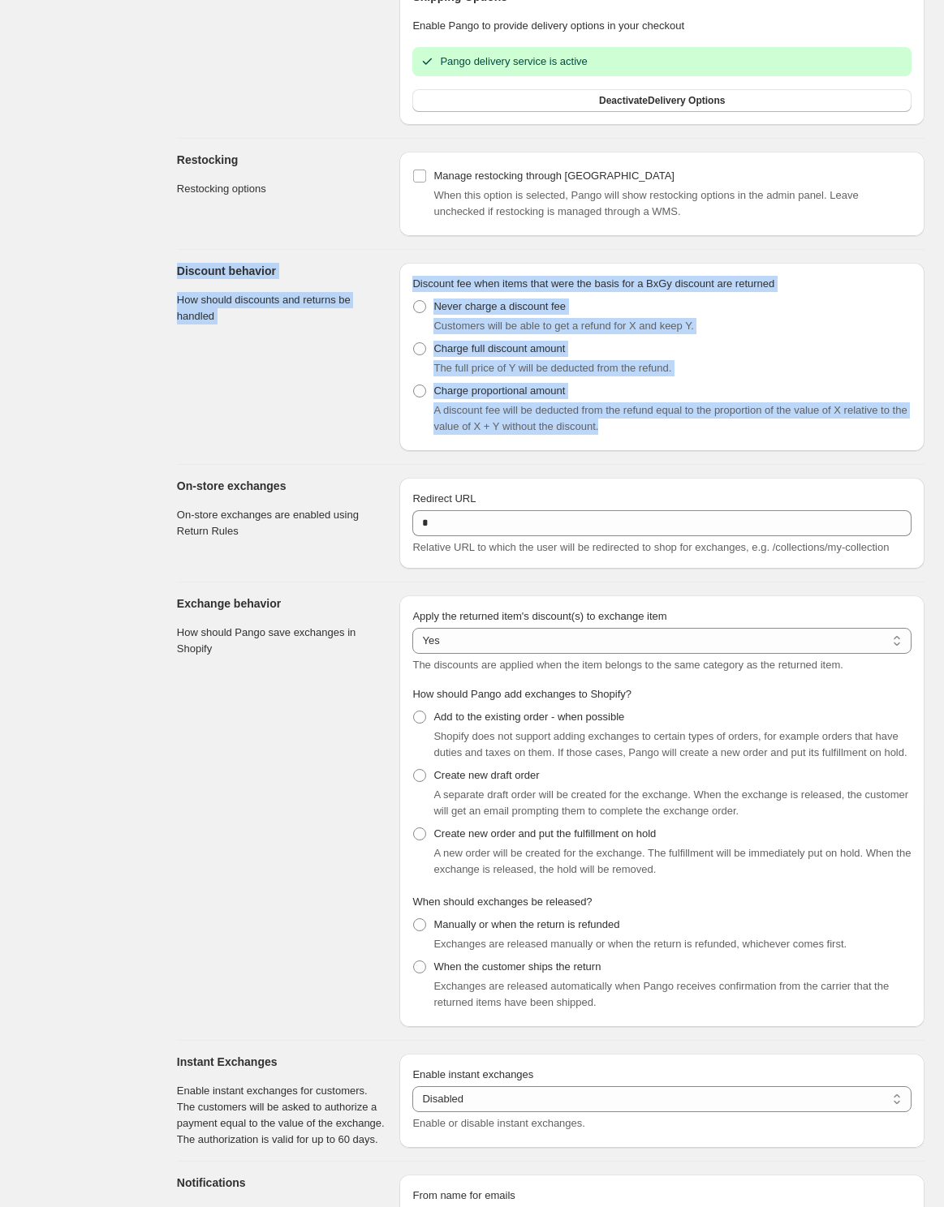
drag, startPoint x: 685, startPoint y: 466, endPoint x: 168, endPoint y: 303, distance: 541.9
click at [168, 303] on div "**********" at bounding box center [550, 157] width 786 height 3183
click at [223, 382] on section "Discount behavior How should discounts and returns be handled" at bounding box center [282, 357] width 210 height 188
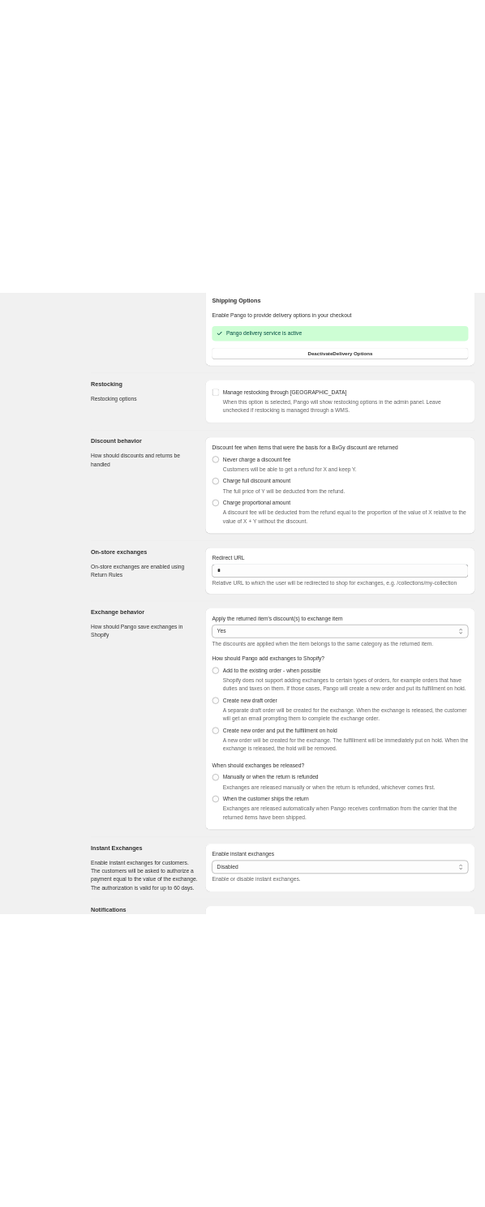
scroll to position [2053, 0]
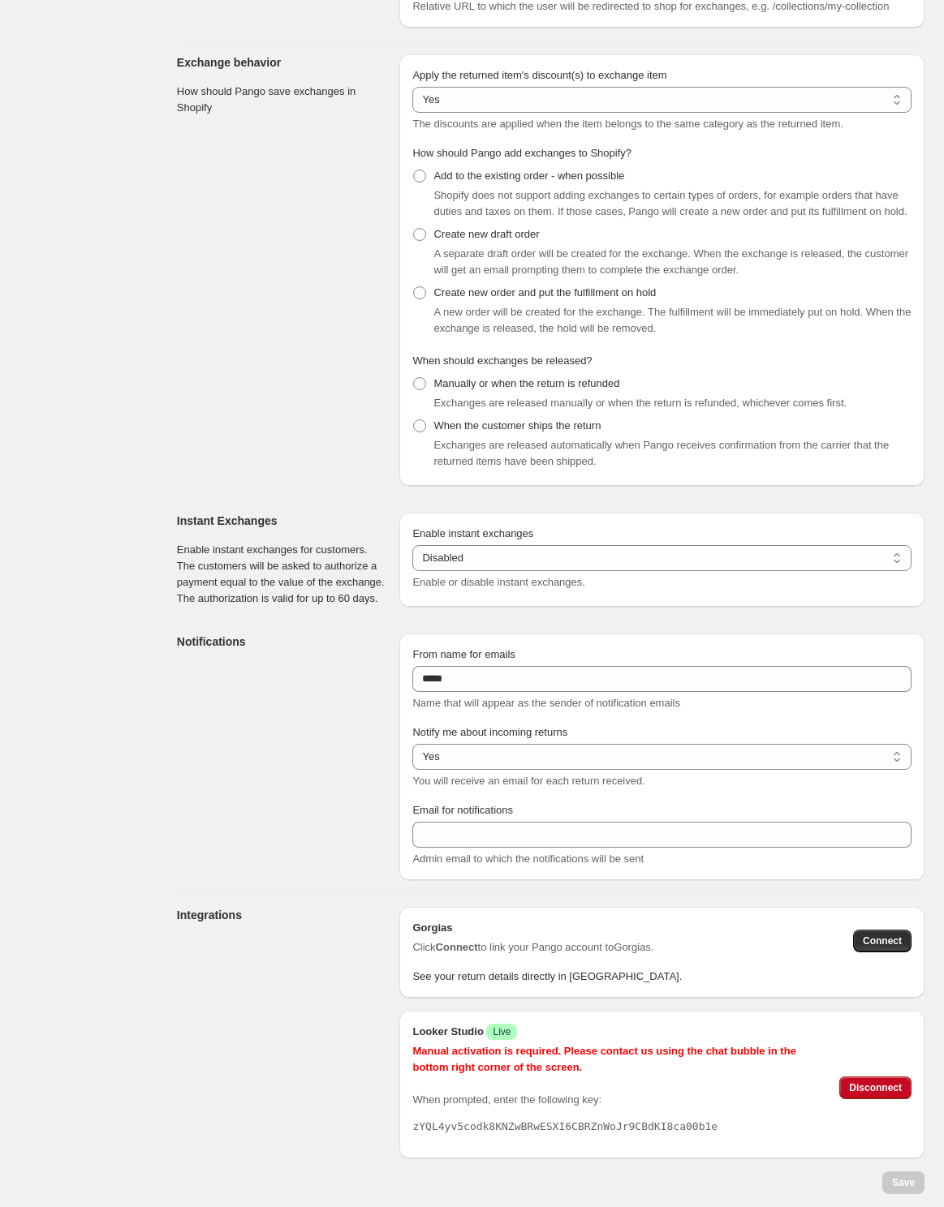
click at [373, 806] on section "Notifications" at bounding box center [282, 757] width 210 height 247
drag, startPoint x: 714, startPoint y: 702, endPoint x: 407, endPoint y: 704, distance: 306.7
click at [407, 704] on div "From name for emails ***** Name that will appear as the sender of notification …" at bounding box center [661, 757] width 525 height 247
copy span "Name that will appear as the sender of notification emails"
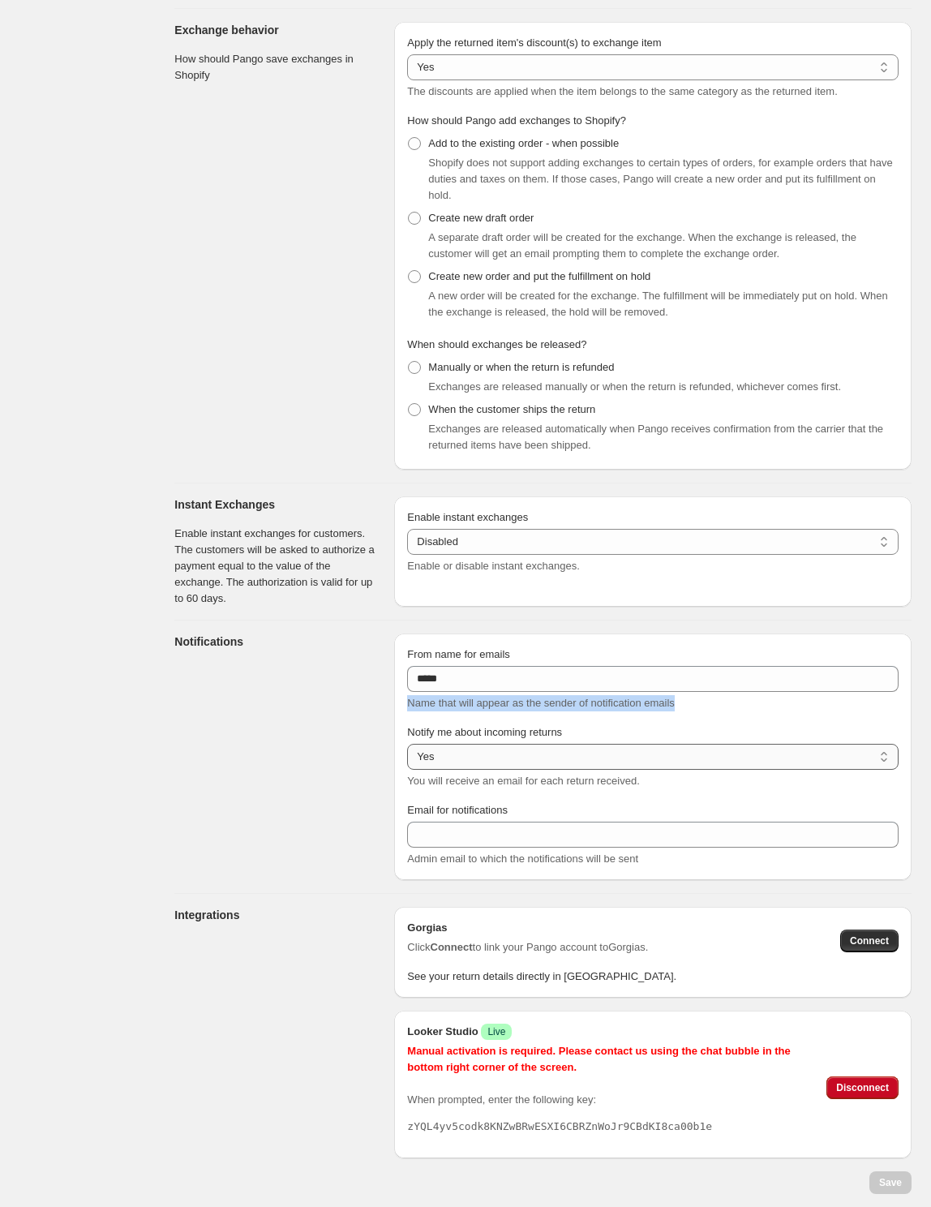
click at [460, 763] on select "*** **" at bounding box center [653, 757] width 492 height 26
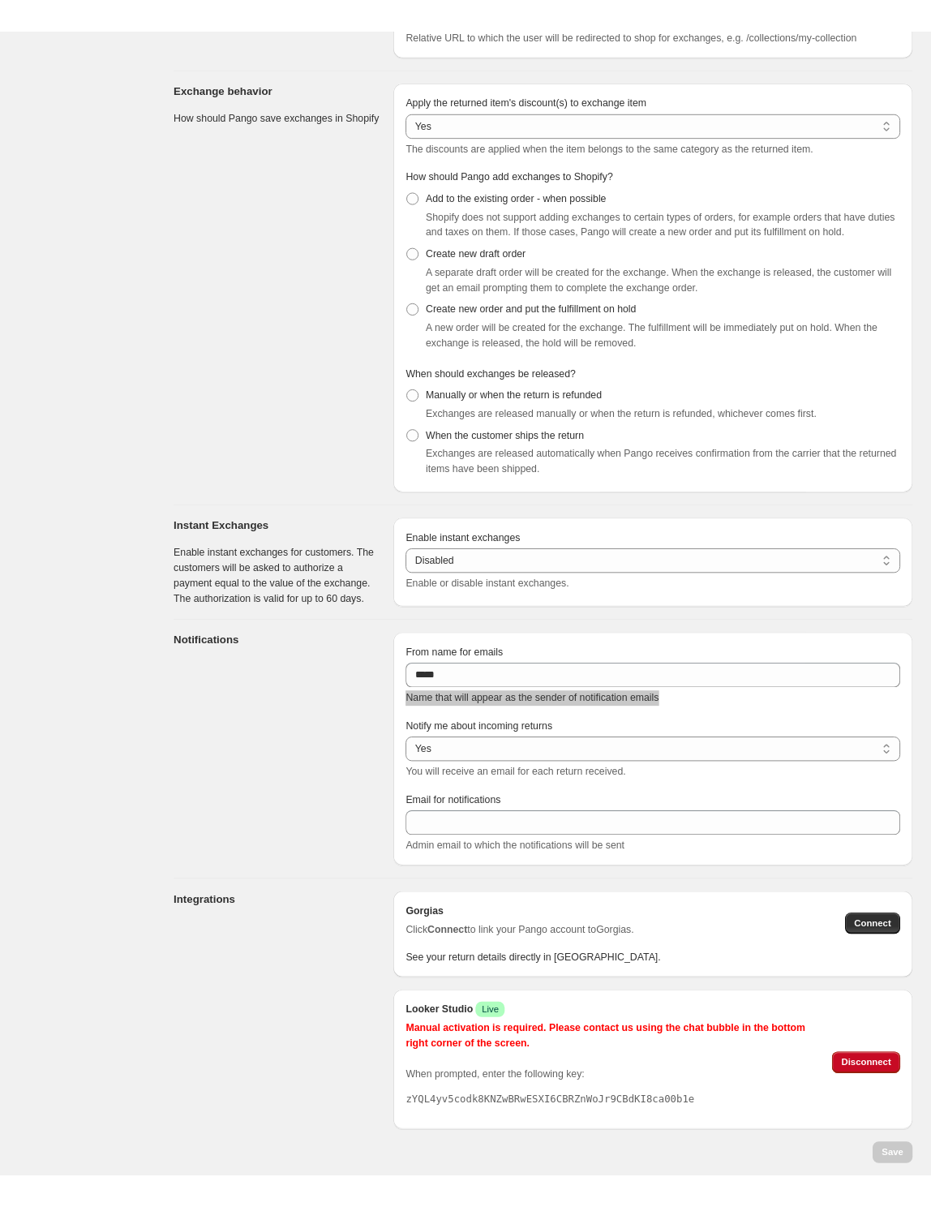
scroll to position [1968, 0]
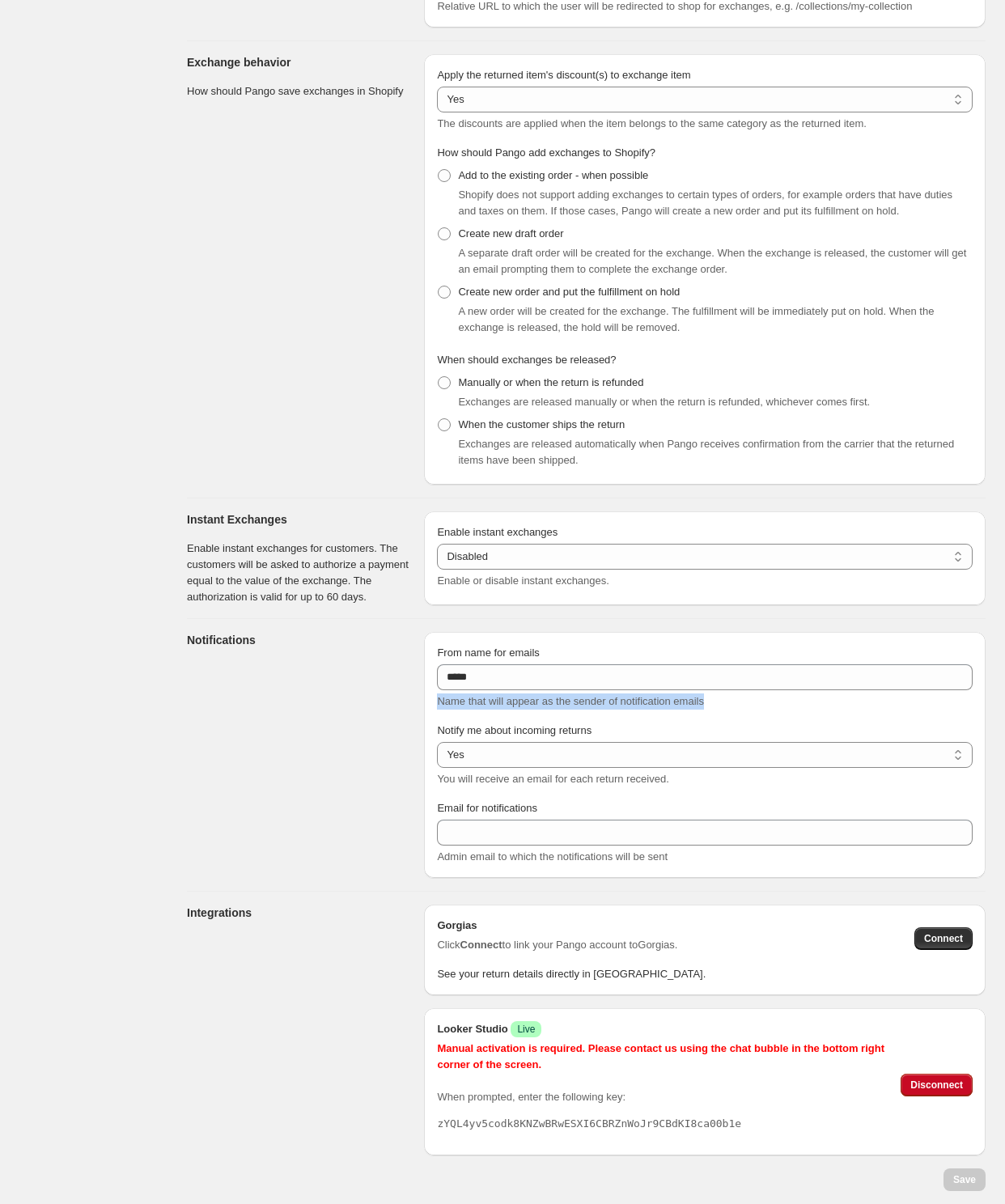
click at [724, 703] on div "Name that will appear as the sender of notification emails" at bounding box center [704, 701] width 535 height 16
click at [736, 703] on div "Name that will appear as the sender of notification emails" at bounding box center [704, 701] width 535 height 16
drag, startPoint x: 581, startPoint y: 653, endPoint x: 427, endPoint y: 653, distance: 154.0
click at [427, 653] on div "From name for emails ***** Name that will appear as the sender of notification …" at bounding box center [704, 755] width 561 height 246
copy span "From name for emails"
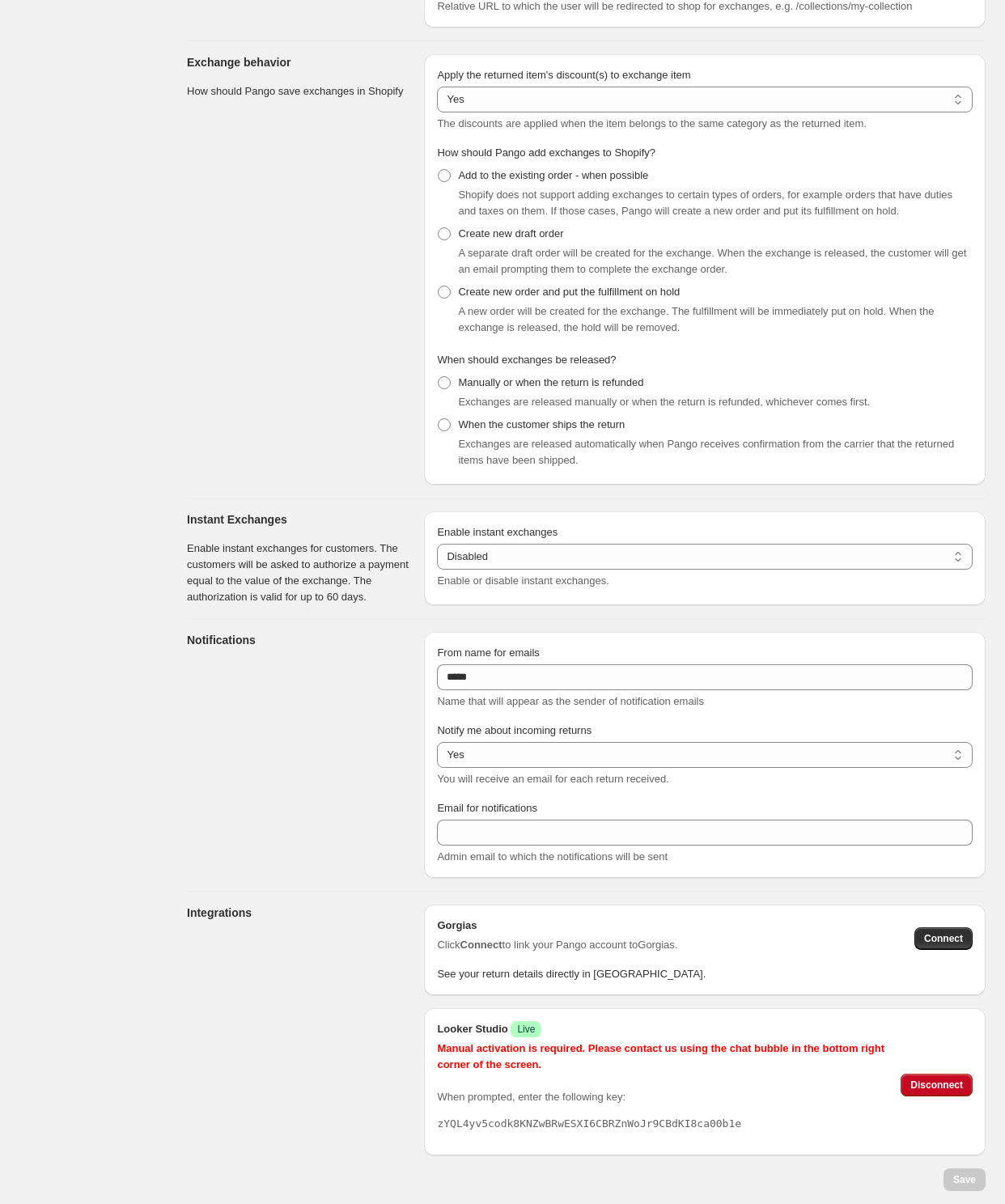
click at [530, 702] on span "Name that will appear as the sender of notification emails" at bounding box center [570, 701] width 267 height 12
copy span "Name that will appear as the sender of notification emails"
drag, startPoint x: 633, startPoint y: 733, endPoint x: 436, endPoint y: 735, distance: 197.0
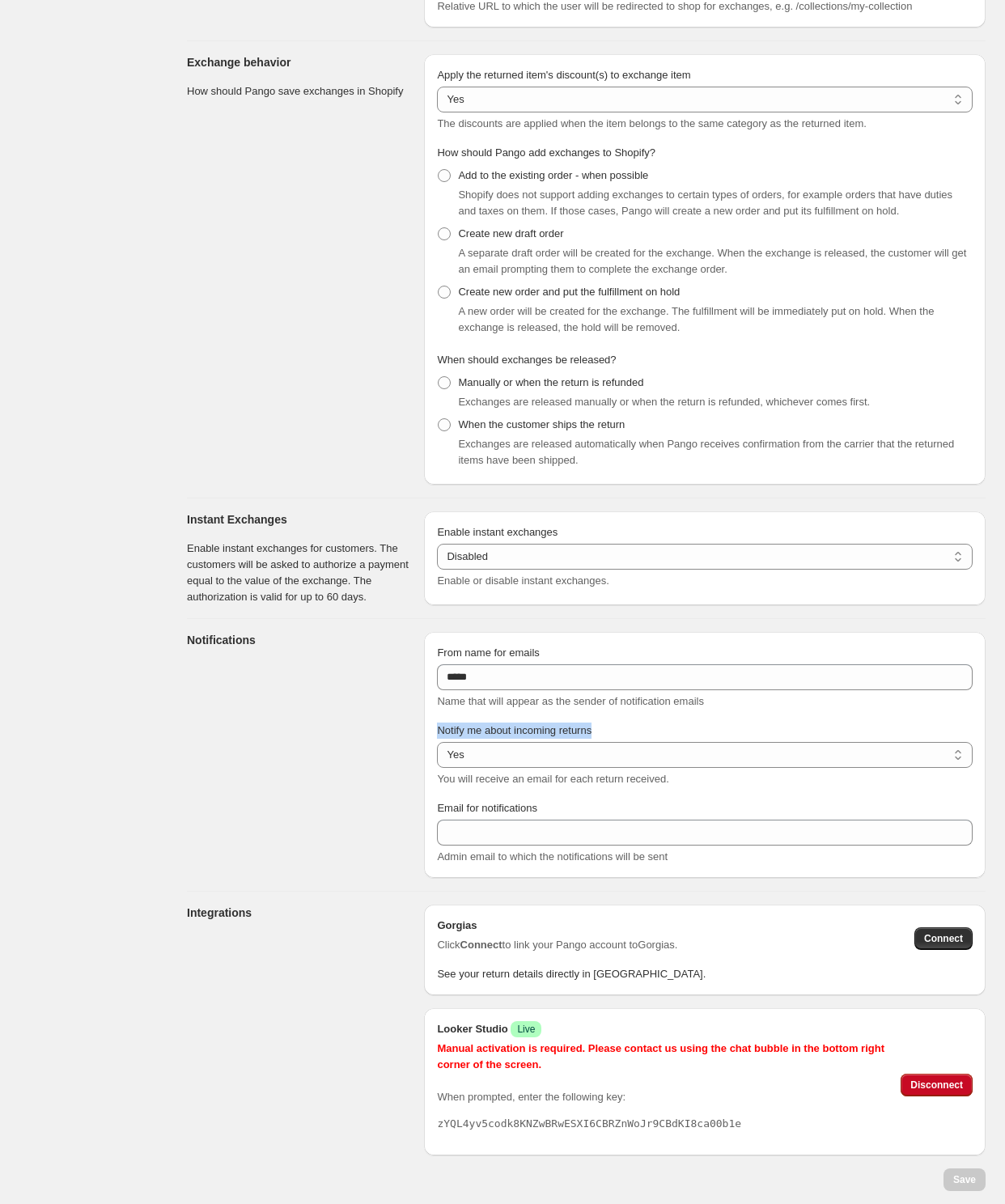
click at [436, 735] on div "From name for emails ***** Name that will appear as the sender of notification …" at bounding box center [704, 755] width 561 height 246
copy span "Notify me about incoming returns"
click at [619, 779] on span "You will receive an email for each return received." at bounding box center [552, 779] width 231 height 12
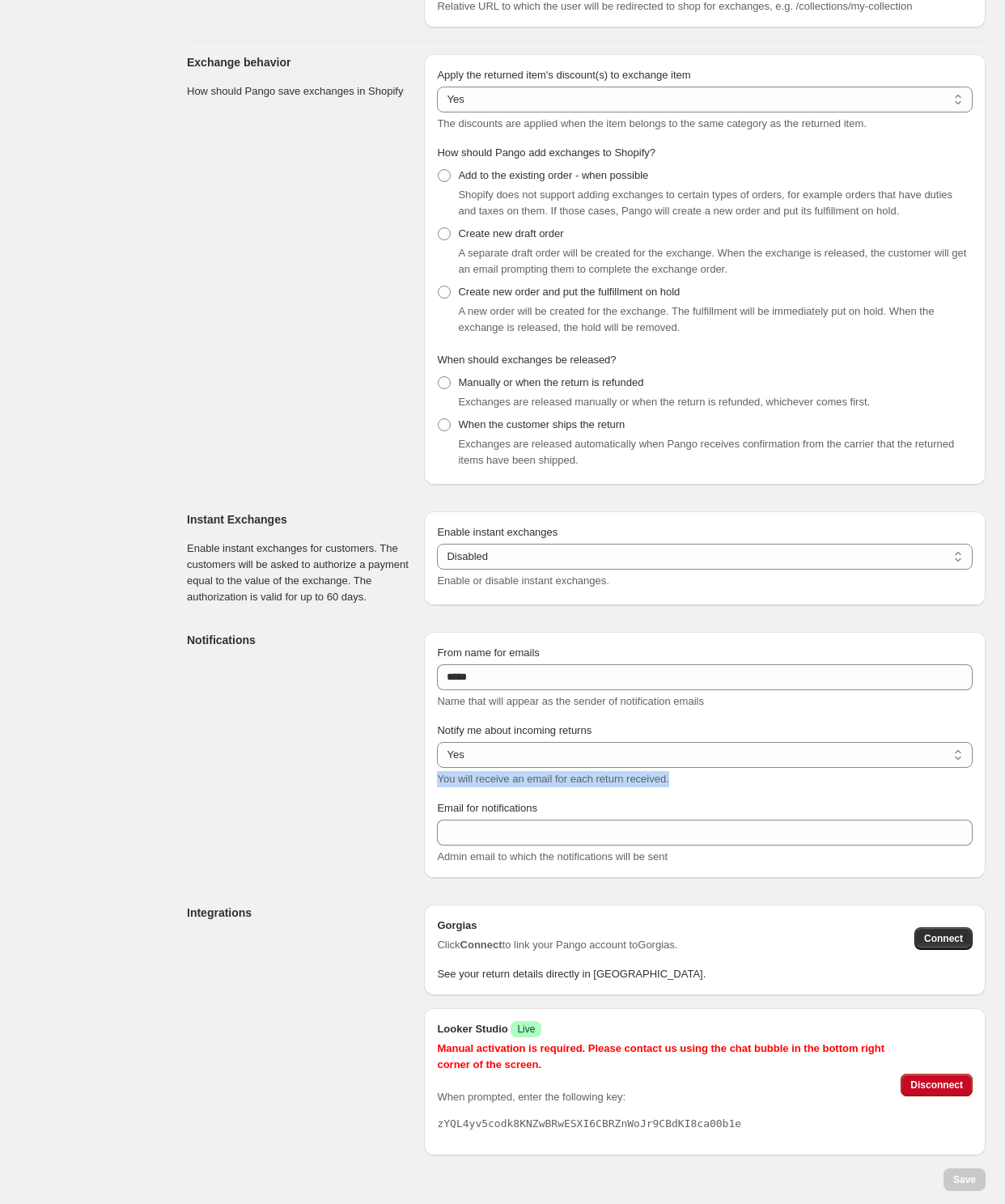
copy span "You will receive an email for each return received."
click at [553, 860] on span "Admin email to which the notifications will be sent" at bounding box center [551, 857] width 230 height 12
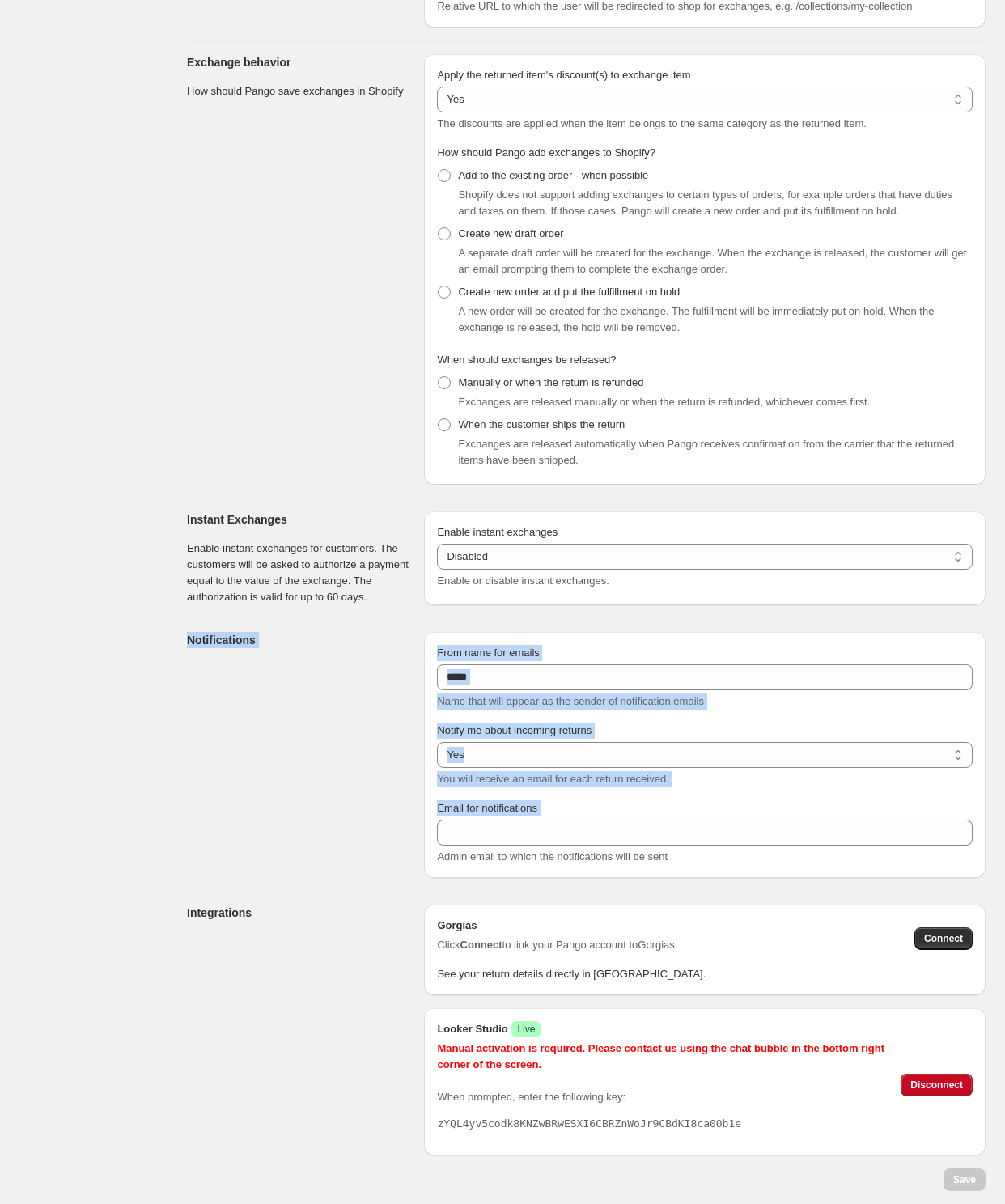
click at [553, 860] on span "Admin email to which the notifications will be sent" at bounding box center [551, 857] width 230 height 12
copy div "Notifications From name for emails Name that will appear as the sender of notif…"
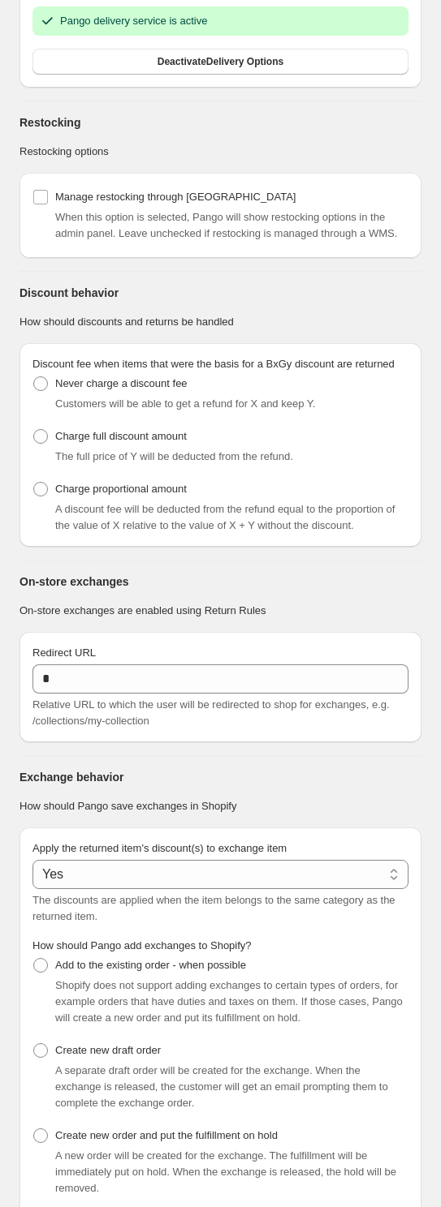
click at [287, 619] on p "On-store exchanges are enabled using Return Rules" at bounding box center [220, 611] width 402 height 16
